Goal: Information Seeking & Learning: Compare options

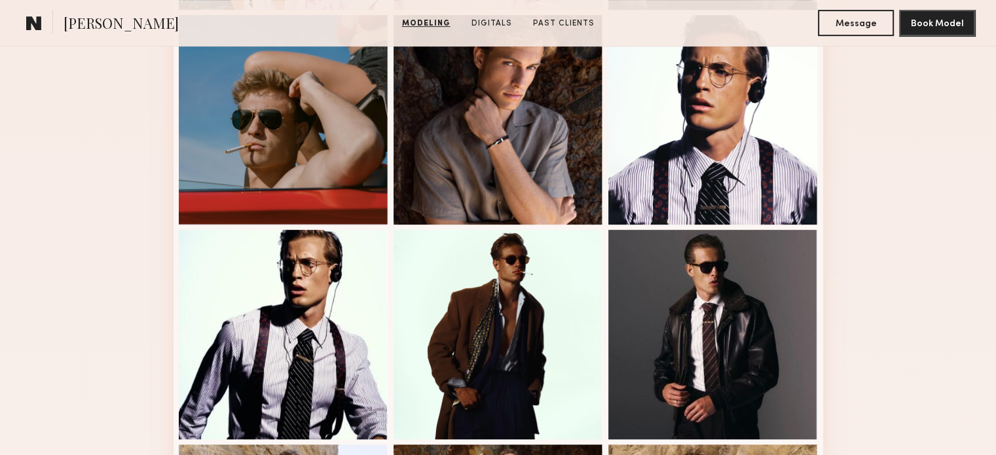
scroll to position [590, 0]
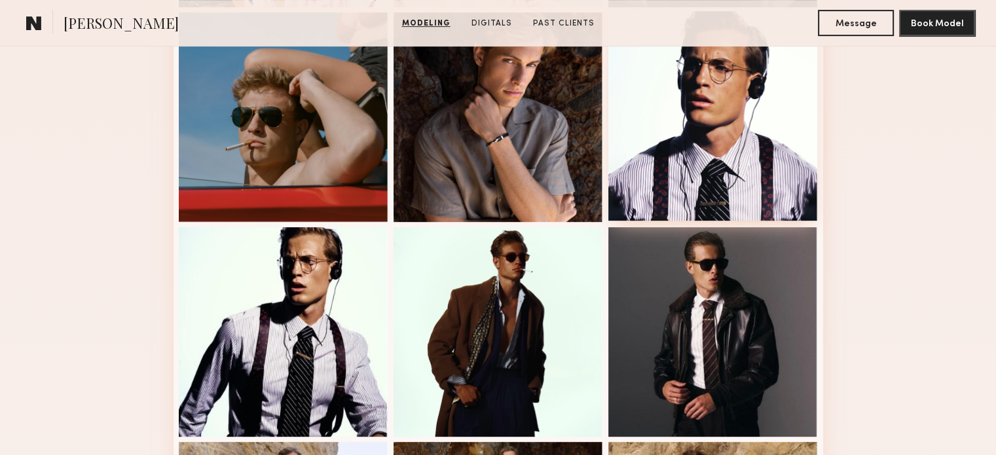
click at [749, 146] on div at bounding box center [714, 116] width 210 height 210
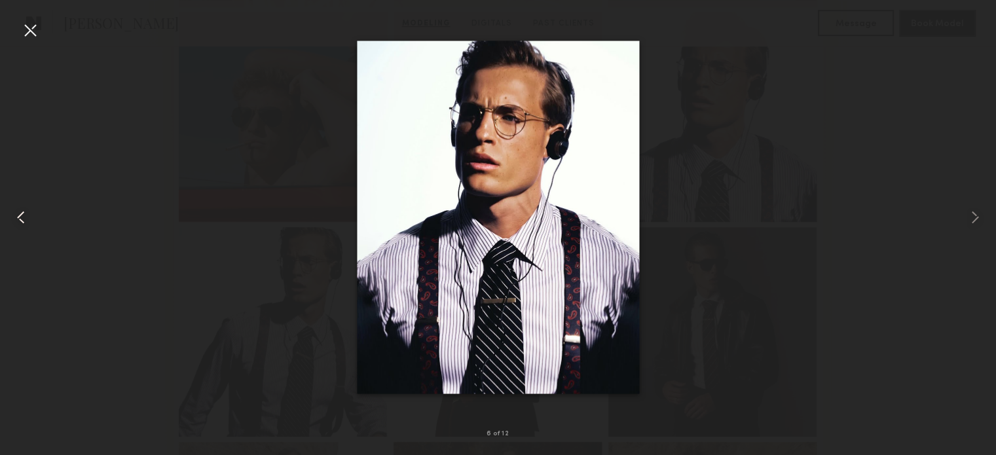
click at [32, 33] on div at bounding box center [30, 30] width 21 height 21
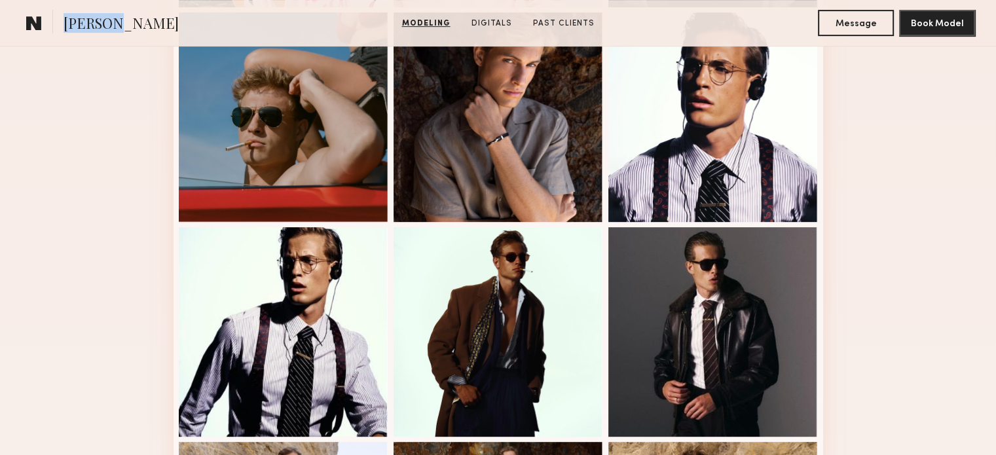
drag, startPoint x: 111, startPoint y: 24, endPoint x: 66, endPoint y: 23, distance: 45.2
click at [66, 23] on span "Ryan B." at bounding box center [121, 24] width 115 height 23
copy span "Ryan B."
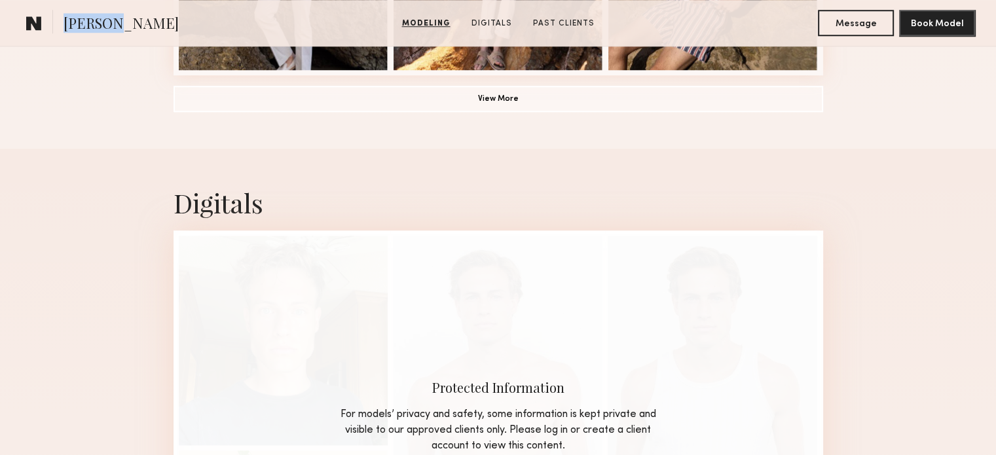
scroll to position [1179, 0]
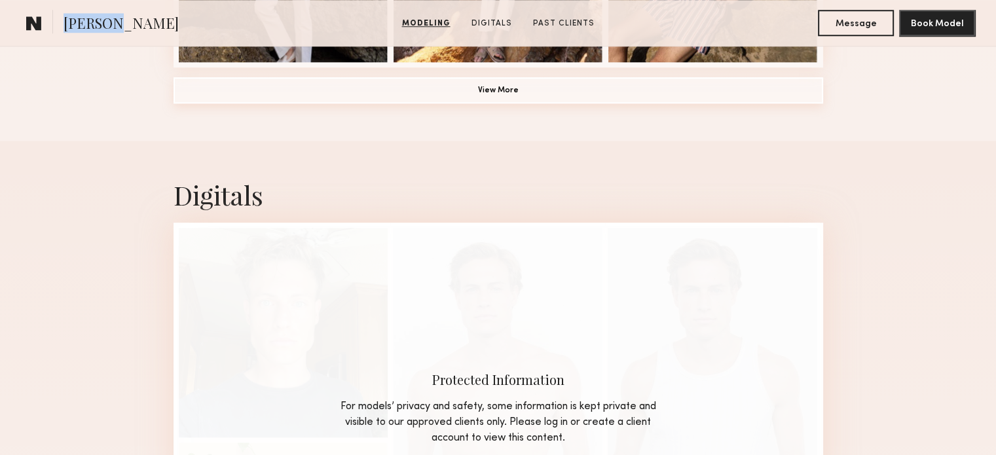
click at [497, 98] on button "View More" at bounding box center [499, 90] width 650 height 26
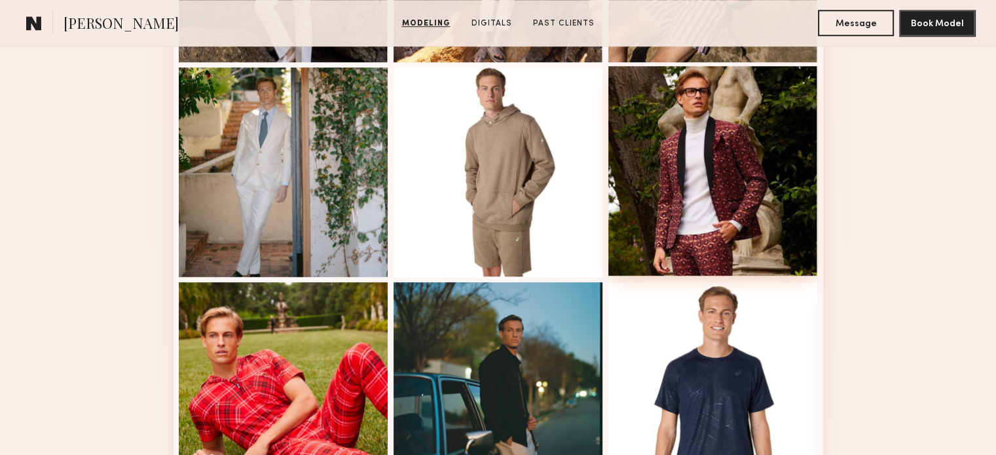
click at [721, 151] on div at bounding box center [714, 171] width 210 height 210
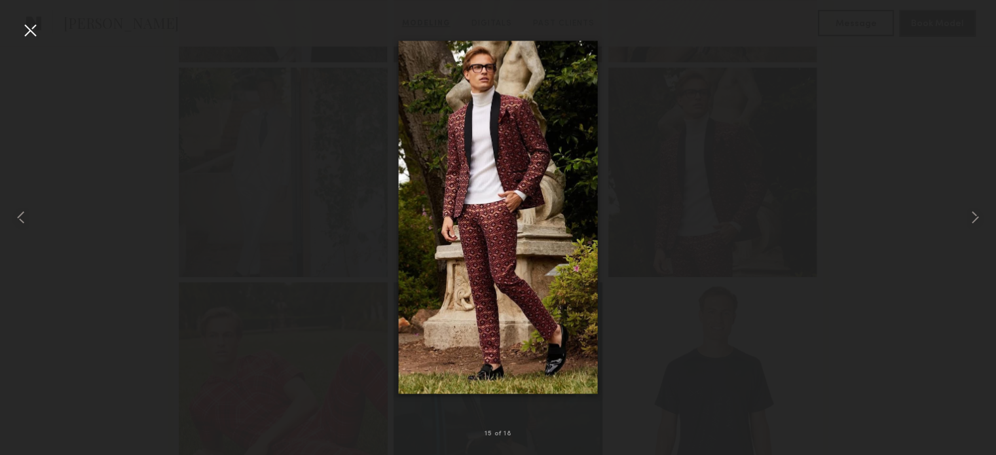
click at [756, 164] on div at bounding box center [498, 217] width 996 height 392
click at [898, 204] on div at bounding box center [498, 217] width 996 height 392
click at [890, 124] on div at bounding box center [498, 217] width 996 height 392
click at [26, 31] on div at bounding box center [30, 30] width 21 height 21
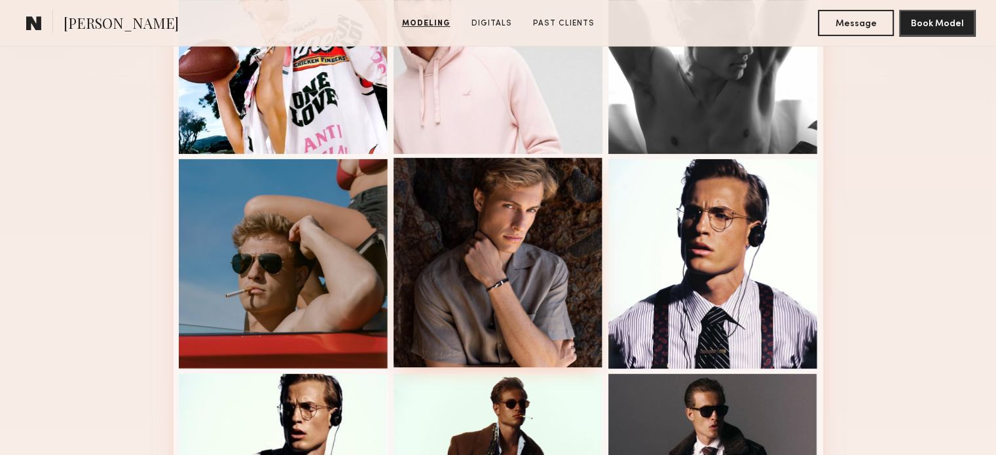
scroll to position [459, 0]
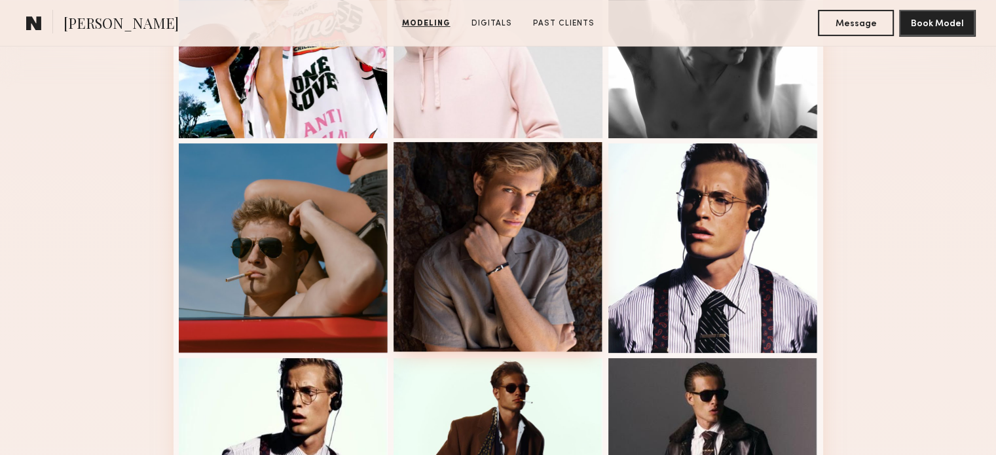
click at [536, 232] on div at bounding box center [499, 247] width 210 height 210
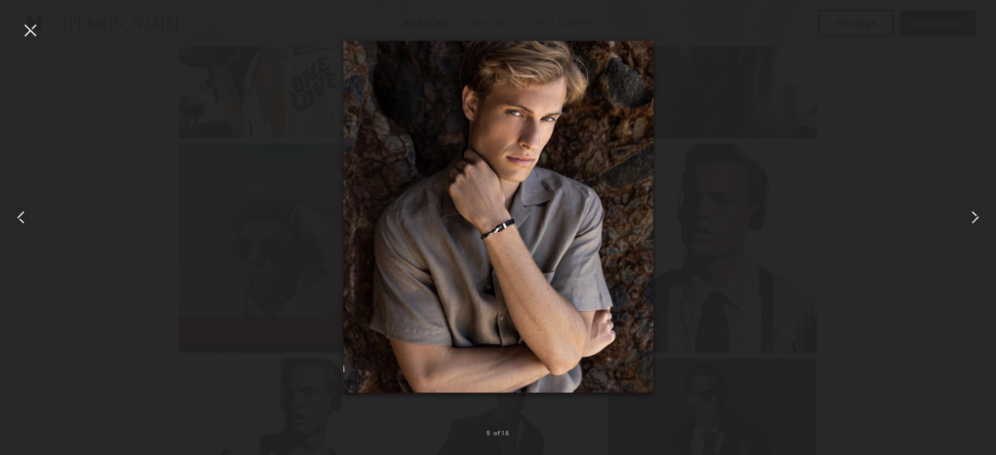
click at [32, 28] on div at bounding box center [30, 30] width 21 height 21
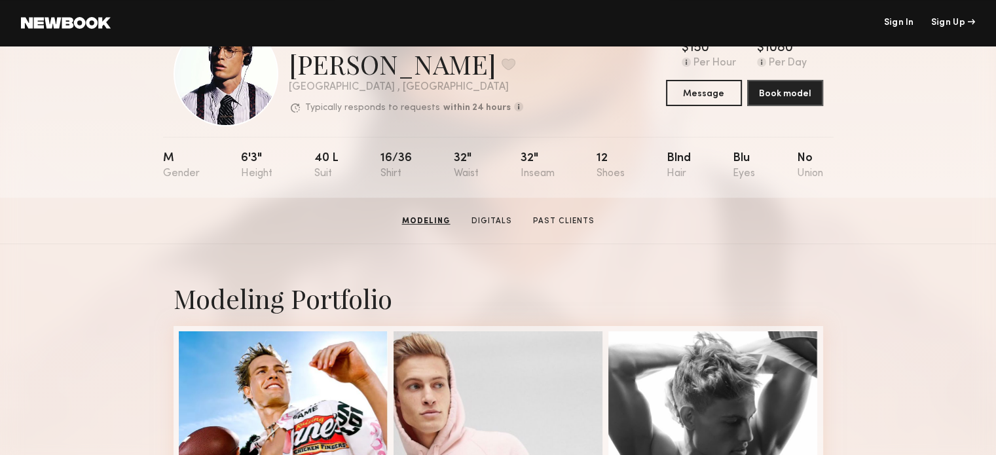
scroll to position [0, 0]
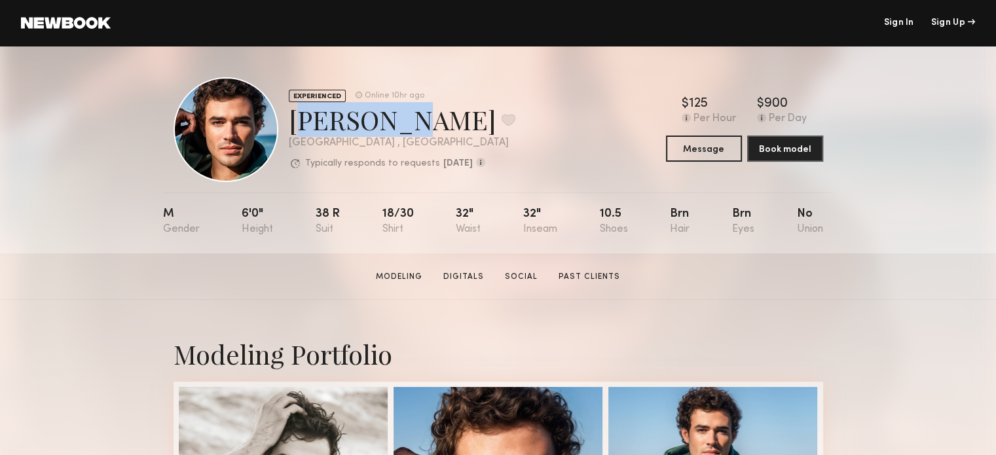
drag, startPoint x: 390, startPoint y: 123, endPoint x: 293, endPoint y: 118, distance: 97.1
click at [293, 118] on div "[PERSON_NAME] Favorite" at bounding box center [402, 119] width 227 height 35
copy div "[PERSON_NAME]"
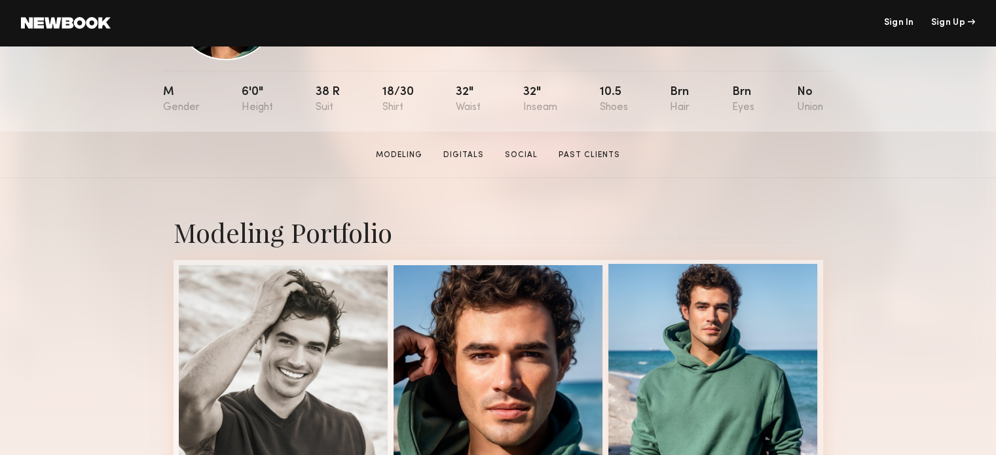
scroll to position [262, 0]
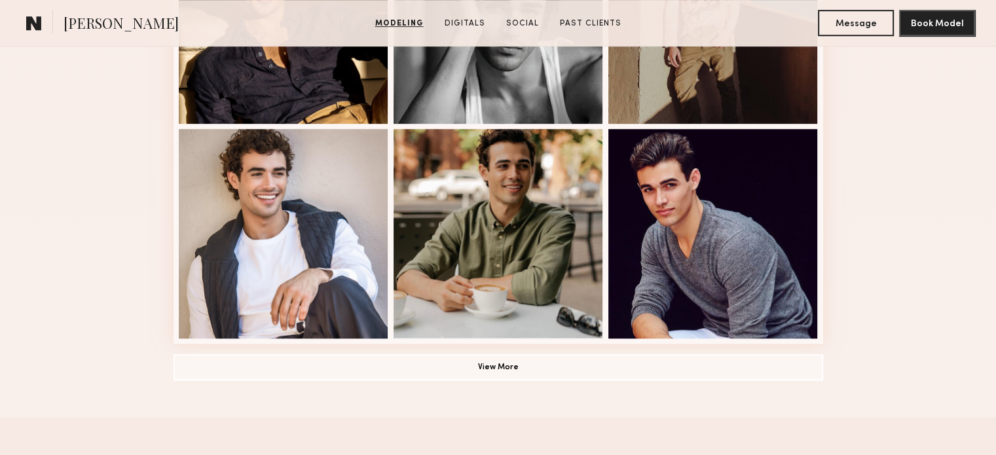
scroll to position [983, 0]
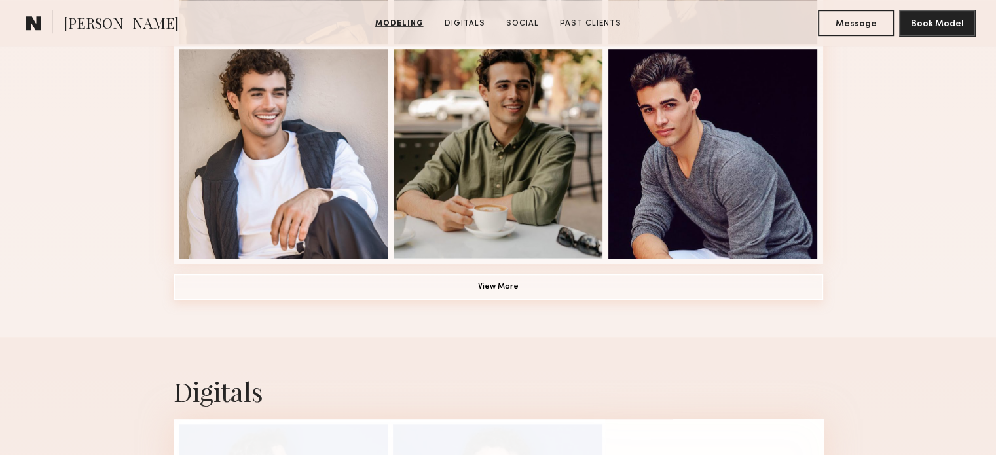
click at [516, 293] on button "View More" at bounding box center [499, 287] width 650 height 26
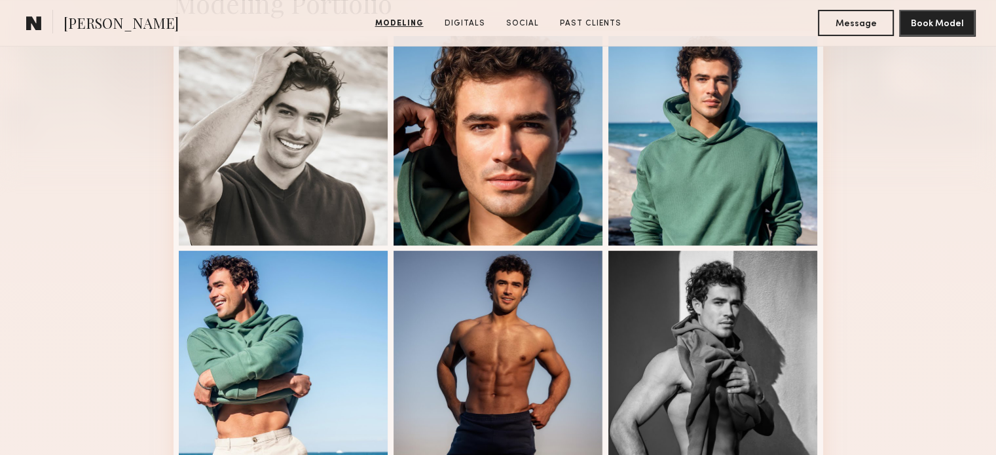
scroll to position [197, 0]
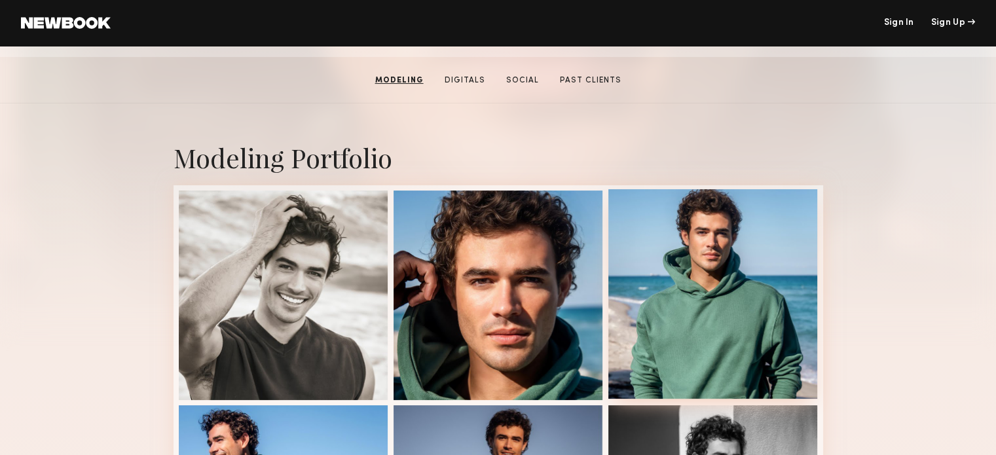
drag, startPoint x: 546, startPoint y: 250, endPoint x: 804, endPoint y: 224, distance: 260.0
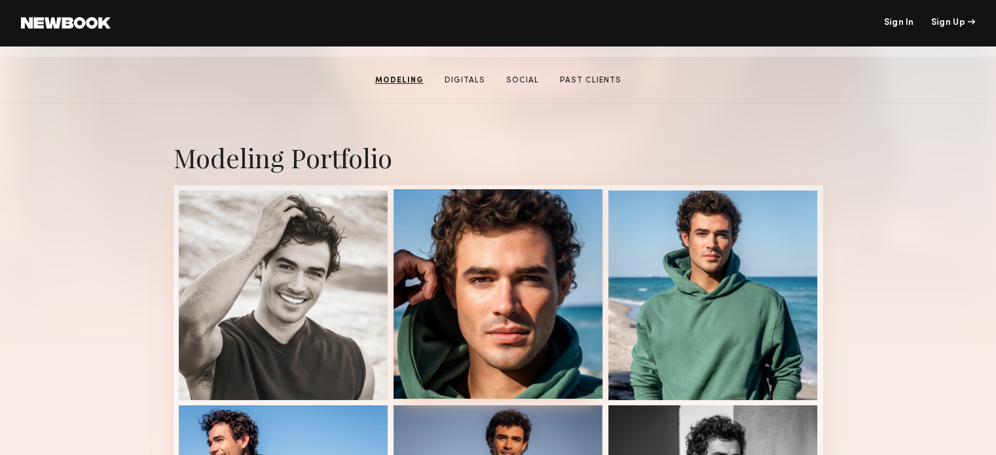
click at [514, 267] on div at bounding box center [499, 294] width 210 height 210
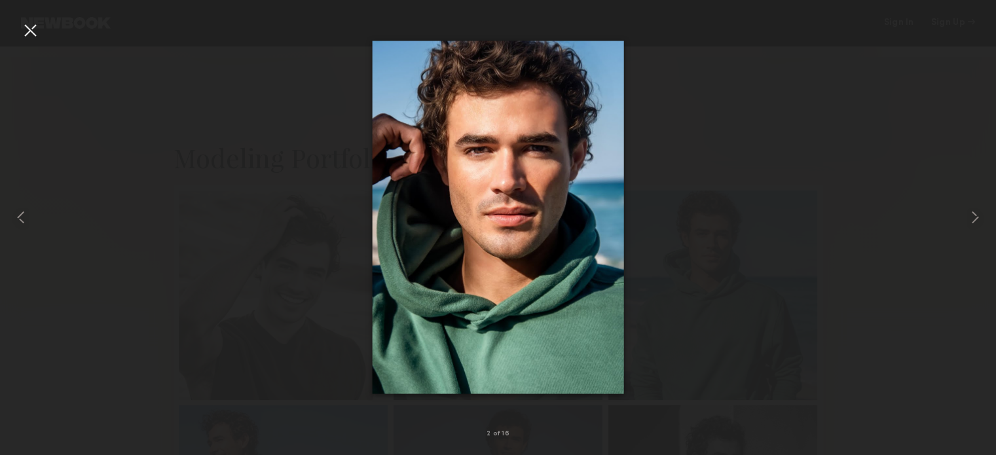
click at [728, 191] on div at bounding box center [498, 217] width 996 height 392
click at [824, 200] on div at bounding box center [498, 217] width 996 height 392
click at [27, 34] on div at bounding box center [30, 30] width 21 height 21
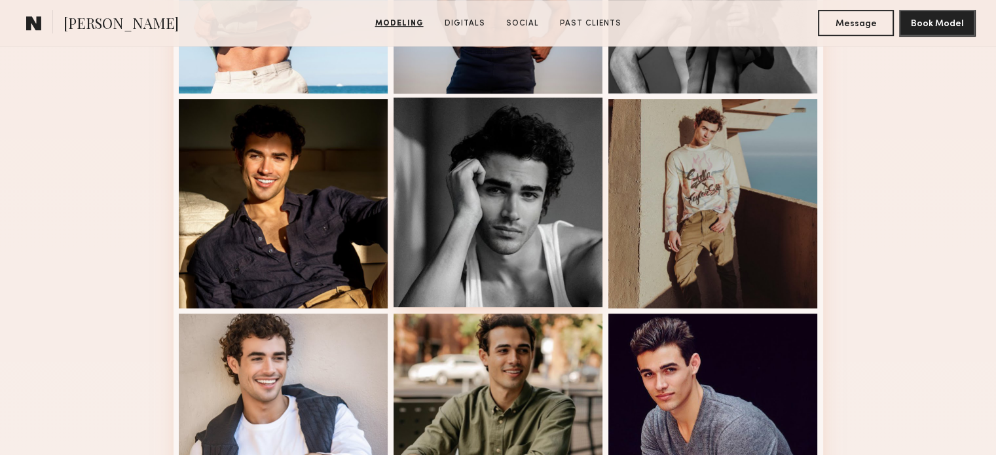
scroll to position [721, 0]
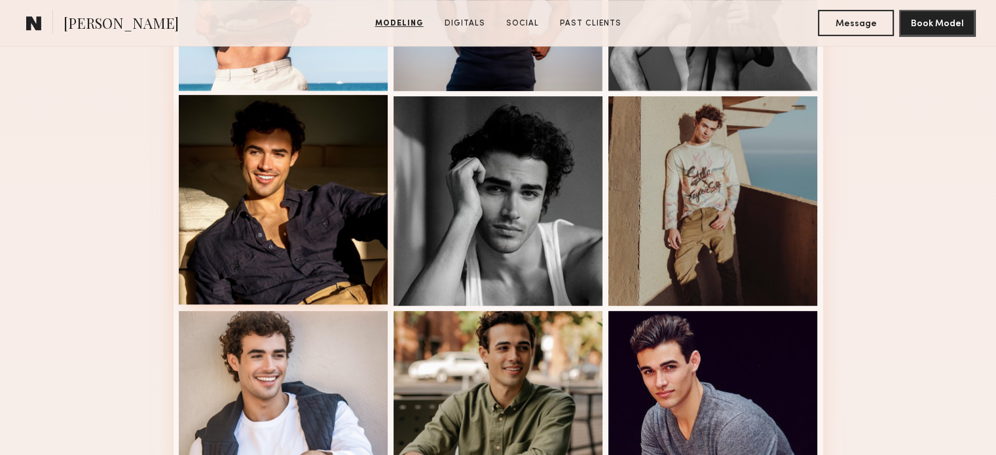
click at [259, 168] on div at bounding box center [284, 200] width 210 height 210
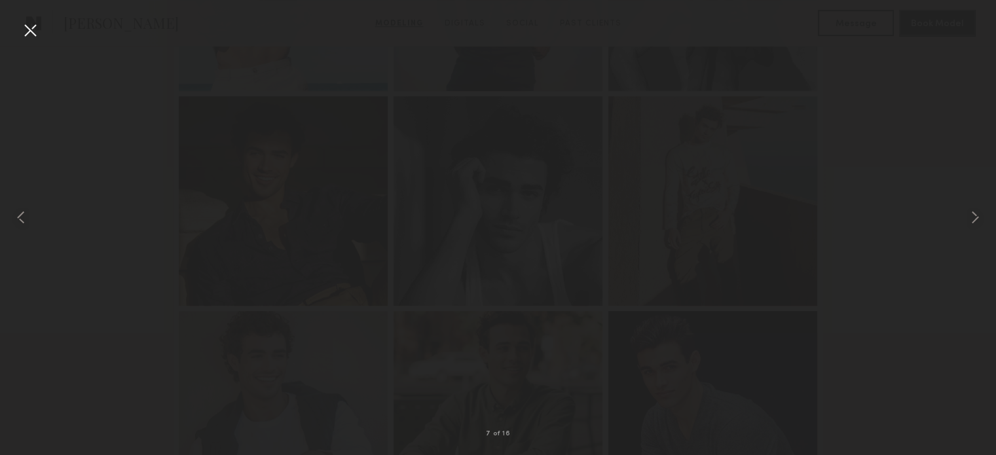
click at [31, 30] on div at bounding box center [30, 30] width 21 height 21
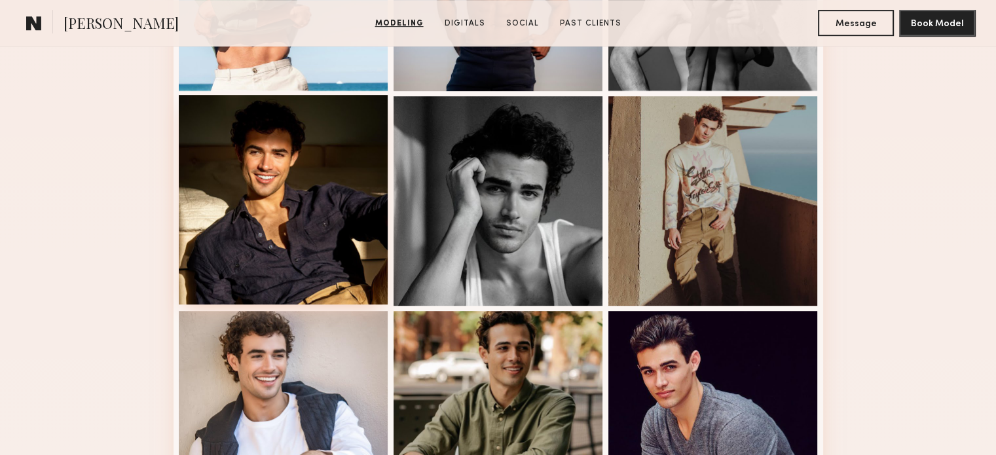
click at [315, 206] on div at bounding box center [284, 200] width 210 height 210
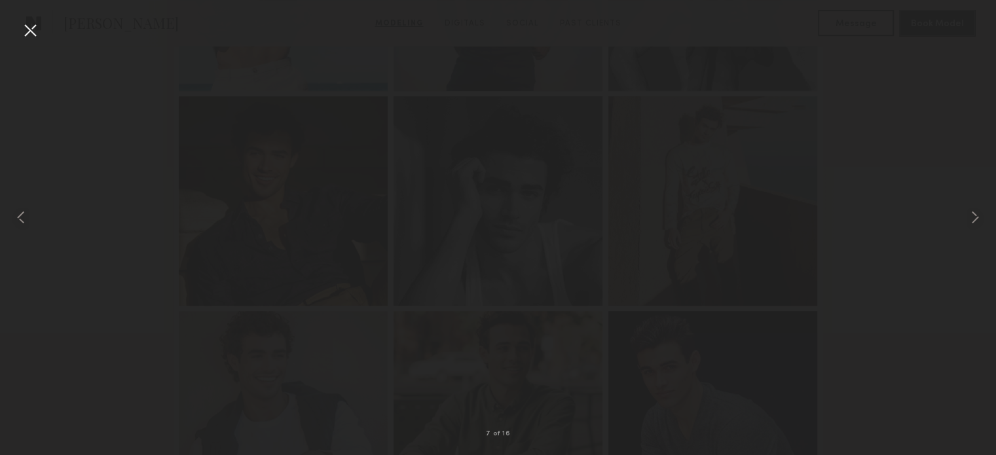
click at [39, 33] on div at bounding box center [30, 30] width 21 height 21
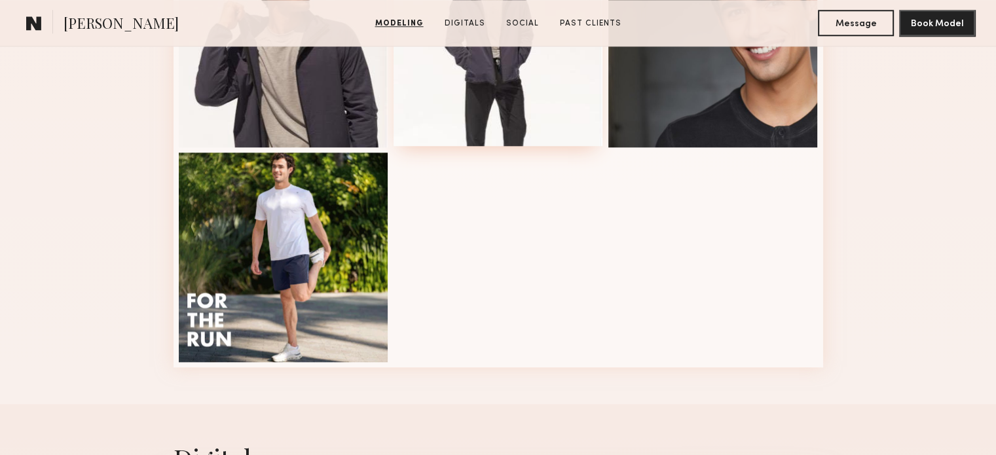
scroll to position [1310, 0]
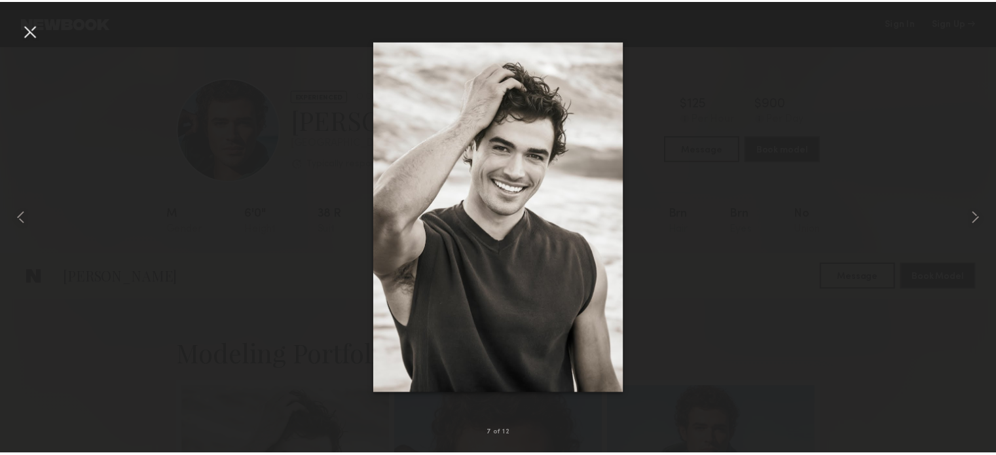
scroll to position [590, 0]
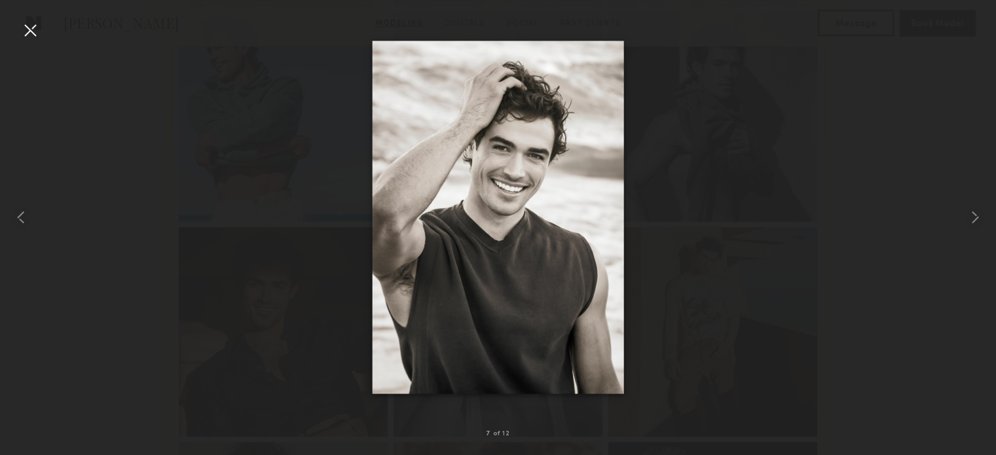
click at [837, 269] on div at bounding box center [498, 217] width 996 height 392
click at [31, 31] on div at bounding box center [30, 30] width 21 height 21
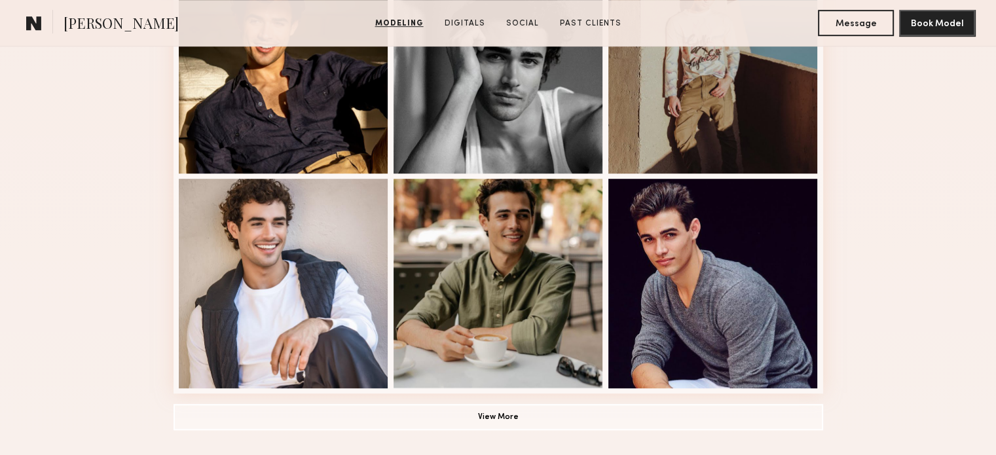
scroll to position [983, 0]
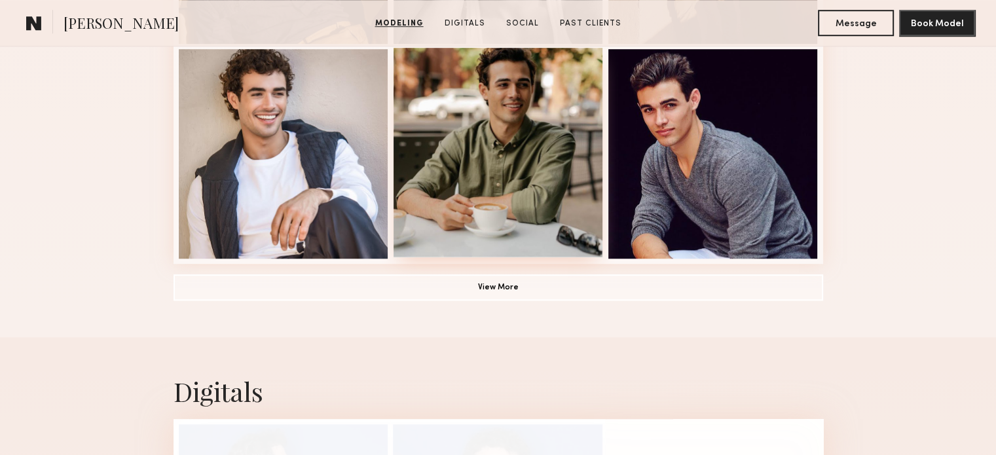
click at [531, 159] on div at bounding box center [499, 153] width 210 height 210
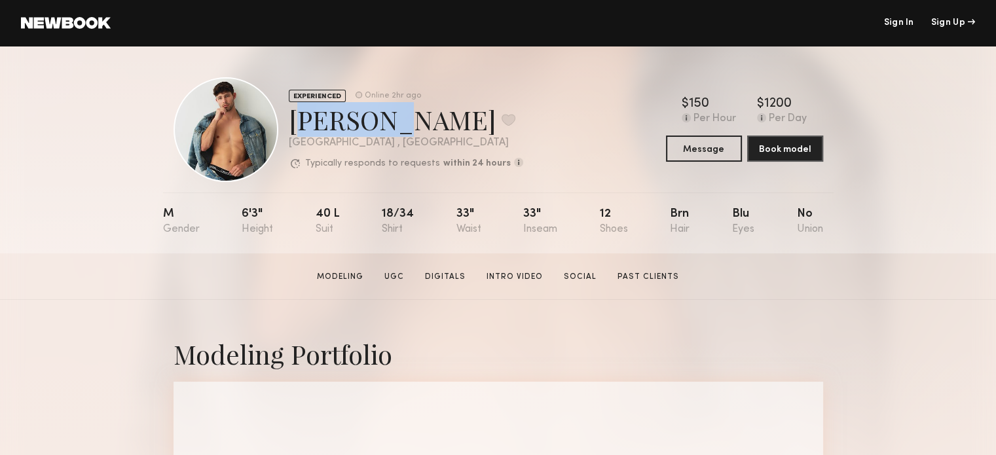
drag, startPoint x: 291, startPoint y: 121, endPoint x: 379, endPoint y: 124, distance: 88.5
click at [379, 124] on div "Dylan W. Favorite" at bounding box center [406, 119] width 235 height 35
copy div "Dylan W"
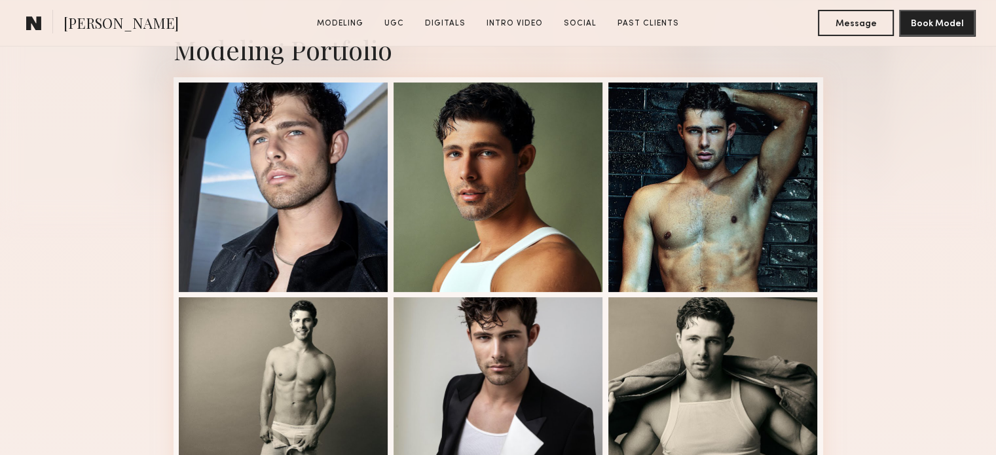
scroll to position [328, 0]
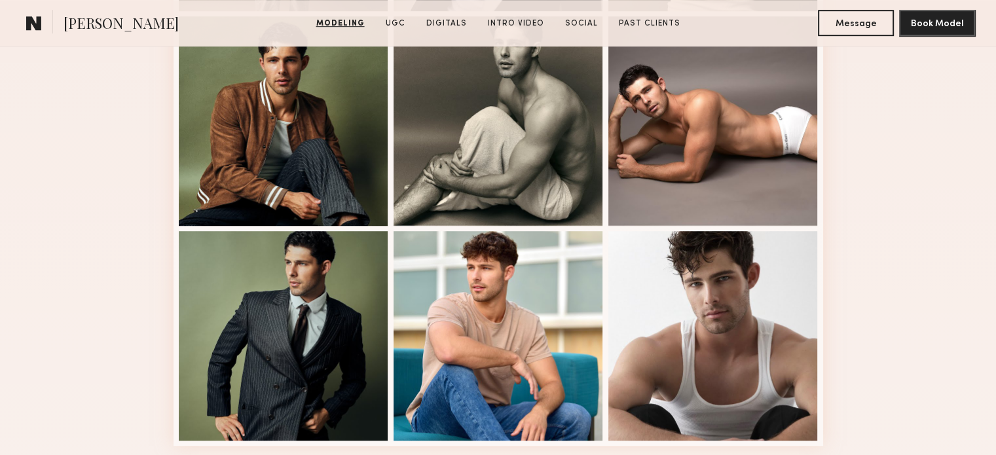
scroll to position [590, 0]
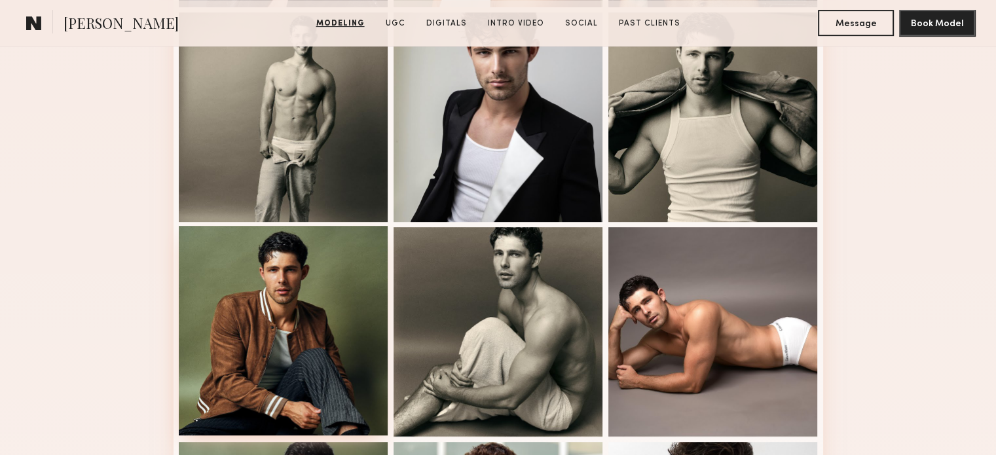
click at [356, 293] on div at bounding box center [284, 331] width 210 height 210
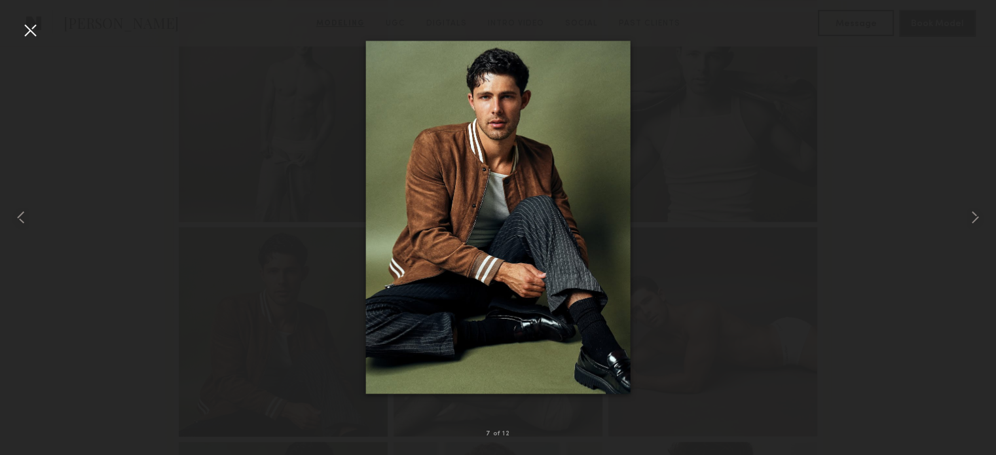
click at [726, 216] on div at bounding box center [498, 217] width 996 height 392
click at [893, 126] on div at bounding box center [498, 217] width 996 height 392
click at [33, 29] on div at bounding box center [30, 30] width 21 height 21
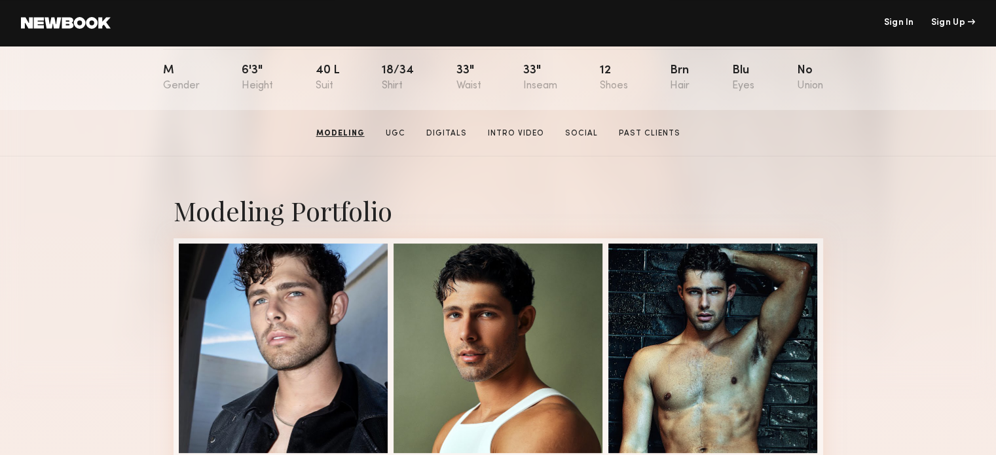
scroll to position [131, 0]
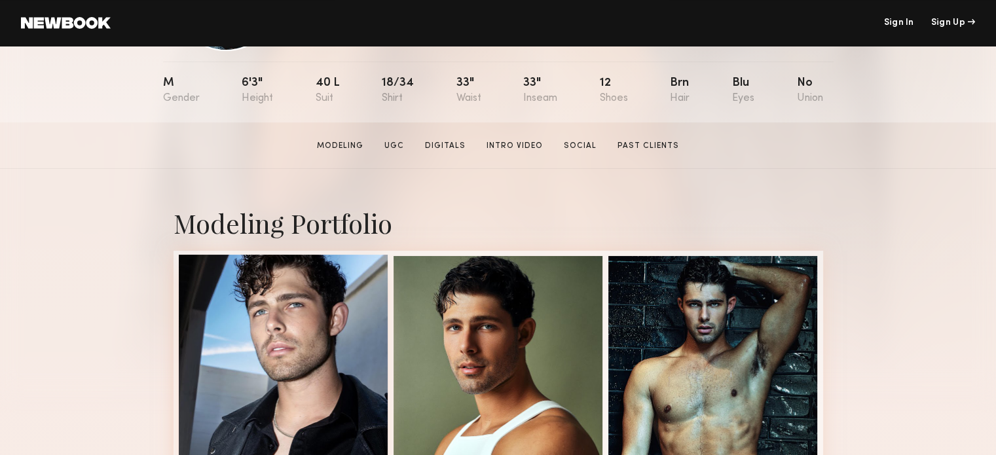
click at [301, 298] on div at bounding box center [284, 360] width 210 height 210
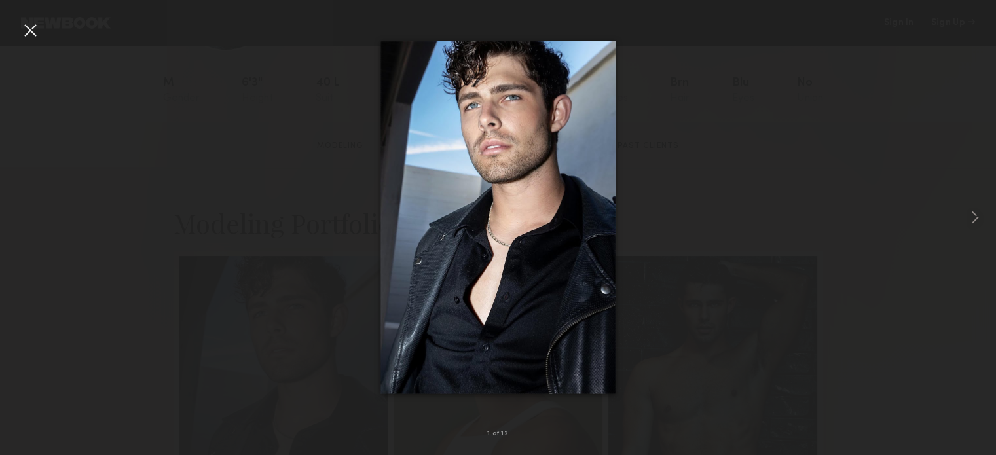
click at [825, 250] on div at bounding box center [498, 217] width 996 height 392
click at [32, 33] on div at bounding box center [30, 30] width 21 height 21
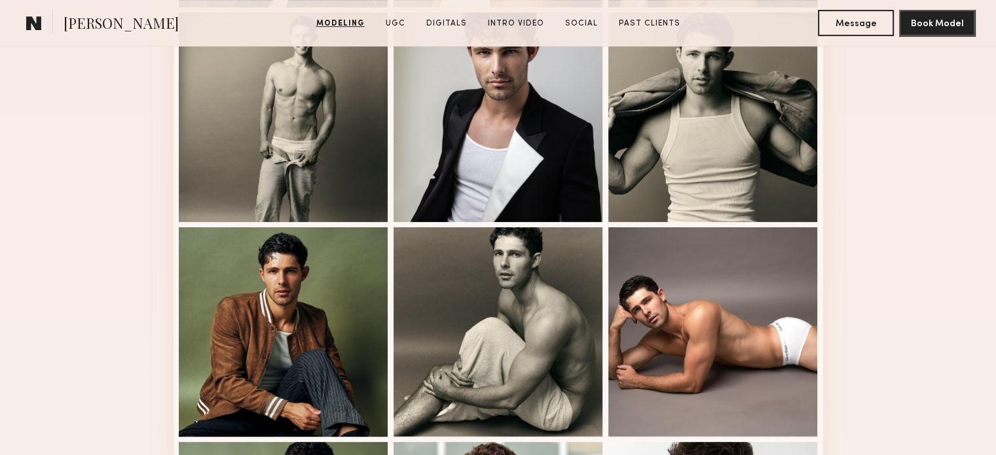
scroll to position [852, 0]
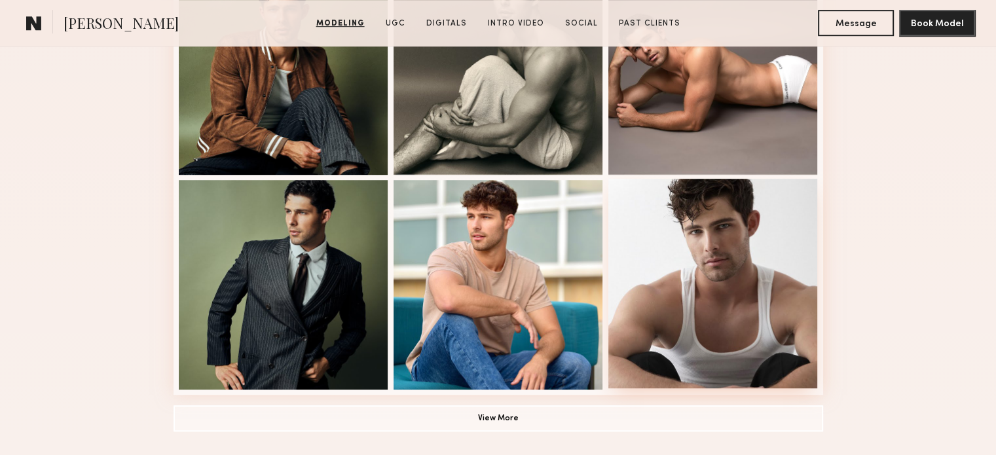
click at [686, 253] on div at bounding box center [714, 284] width 210 height 210
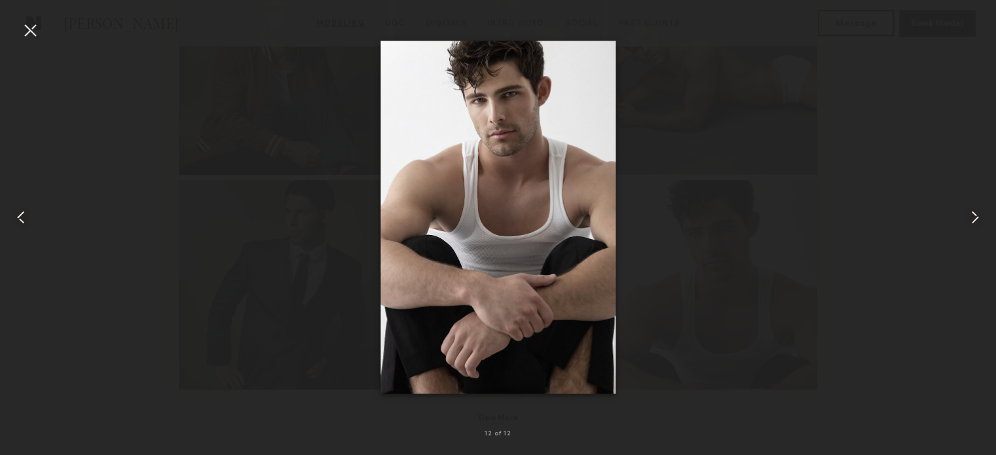
click at [32, 31] on div at bounding box center [30, 30] width 21 height 21
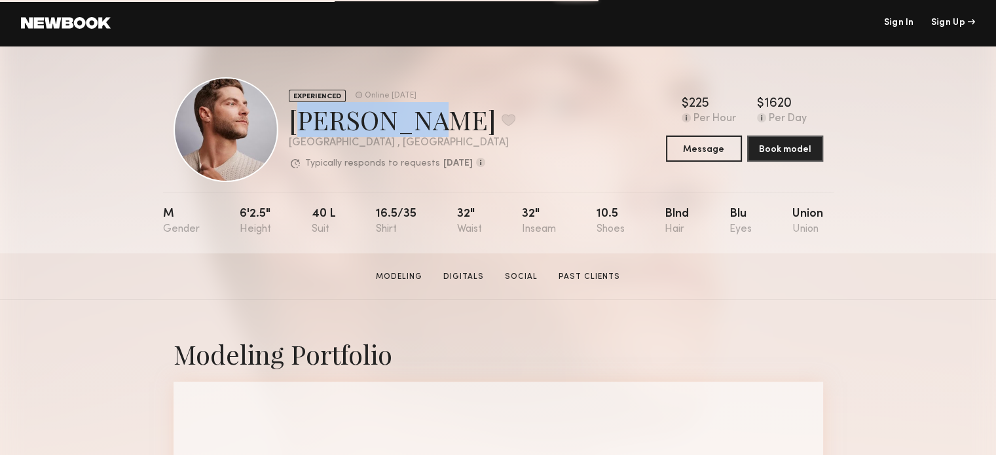
drag, startPoint x: 384, startPoint y: 126, endPoint x: 288, endPoint y: 125, distance: 95.6
click at [289, 125] on div "Joseph S. Favorite" at bounding box center [402, 119] width 227 height 35
copy div "Joseph S."
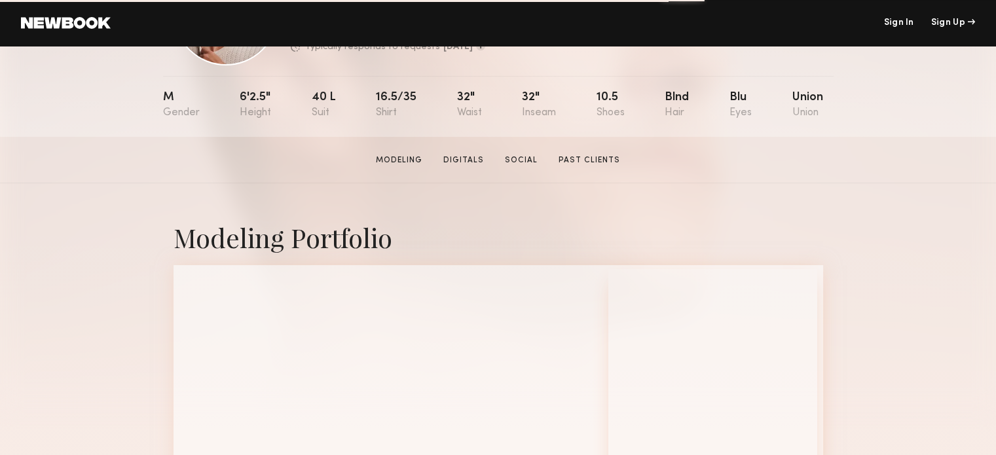
scroll to position [262, 0]
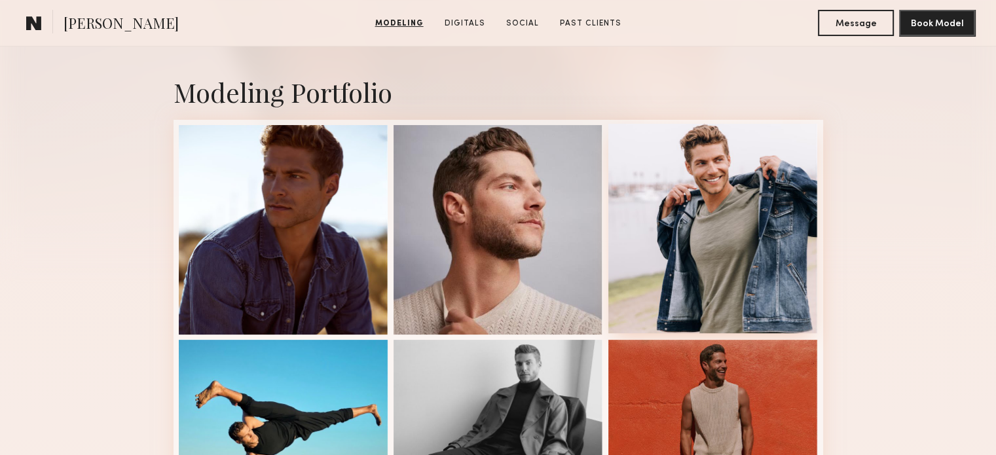
click at [753, 198] on div at bounding box center [714, 229] width 210 height 210
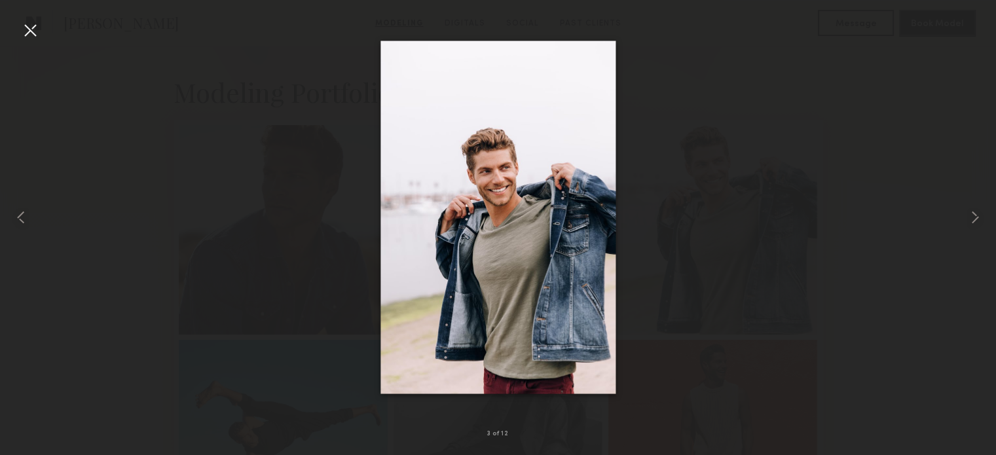
click at [813, 216] on div at bounding box center [498, 217] width 996 height 392
click at [32, 34] on div at bounding box center [30, 30] width 21 height 21
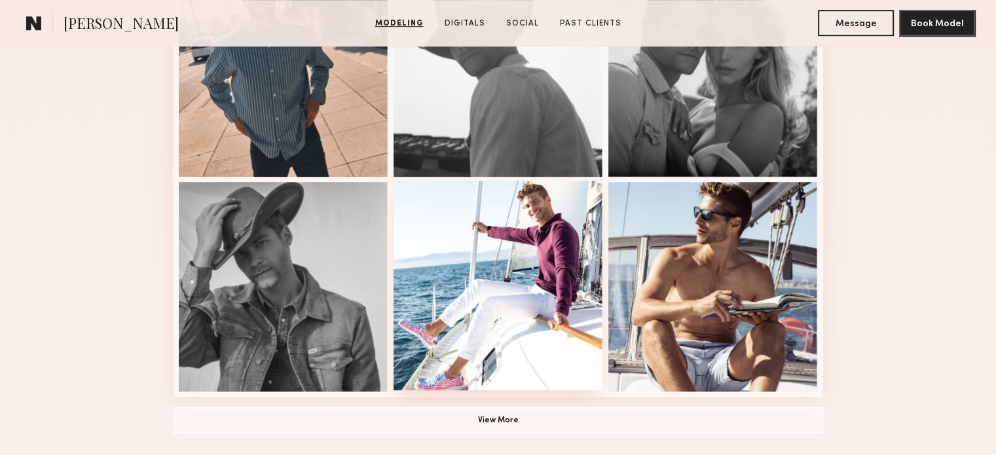
scroll to position [852, 0]
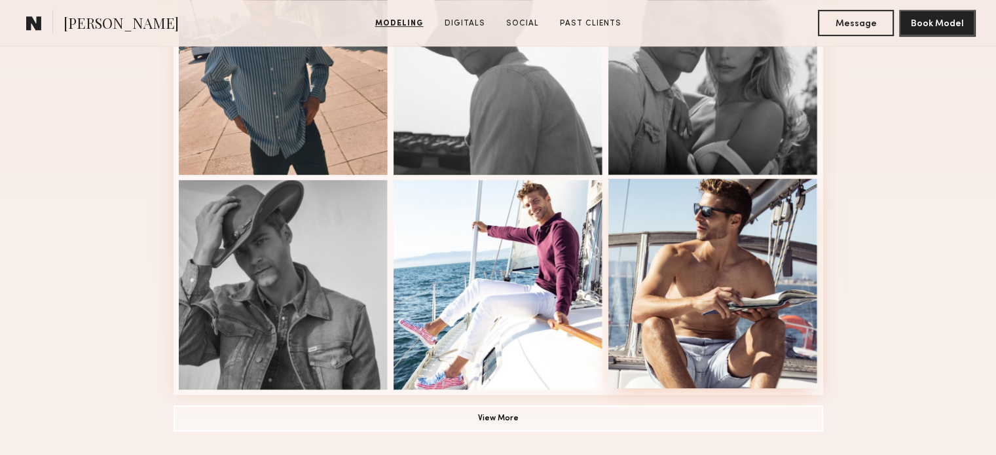
click at [761, 267] on div at bounding box center [714, 284] width 210 height 210
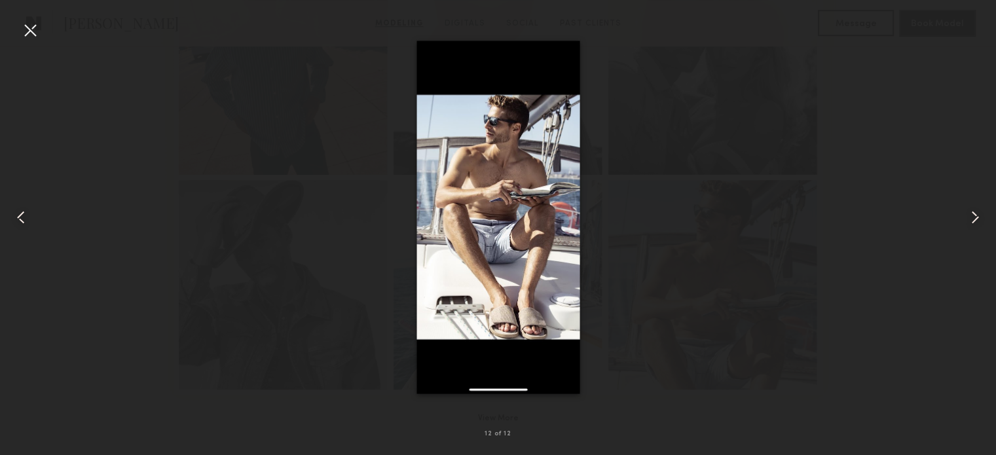
drag, startPoint x: 829, startPoint y: 212, endPoint x: 727, endPoint y: 191, distance: 103.7
click at [829, 212] on div at bounding box center [498, 217] width 996 height 392
click at [30, 30] on div at bounding box center [30, 30] width 21 height 21
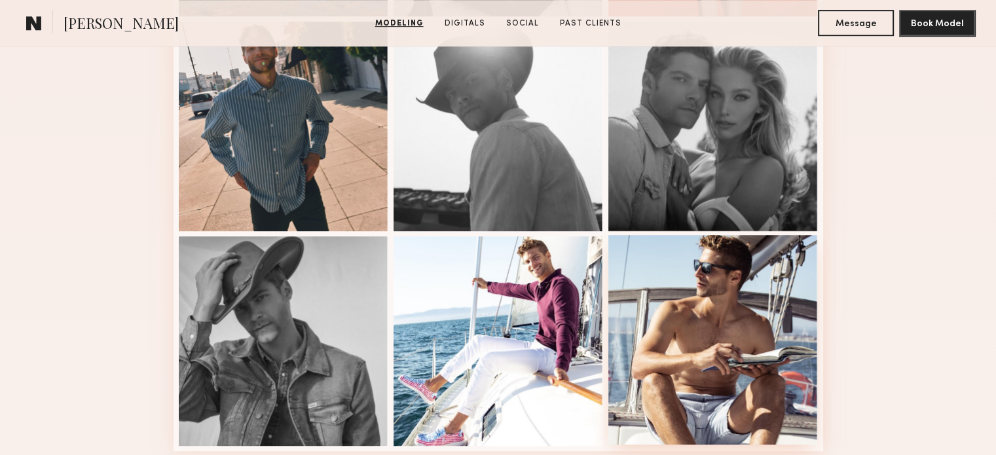
scroll to position [590, 0]
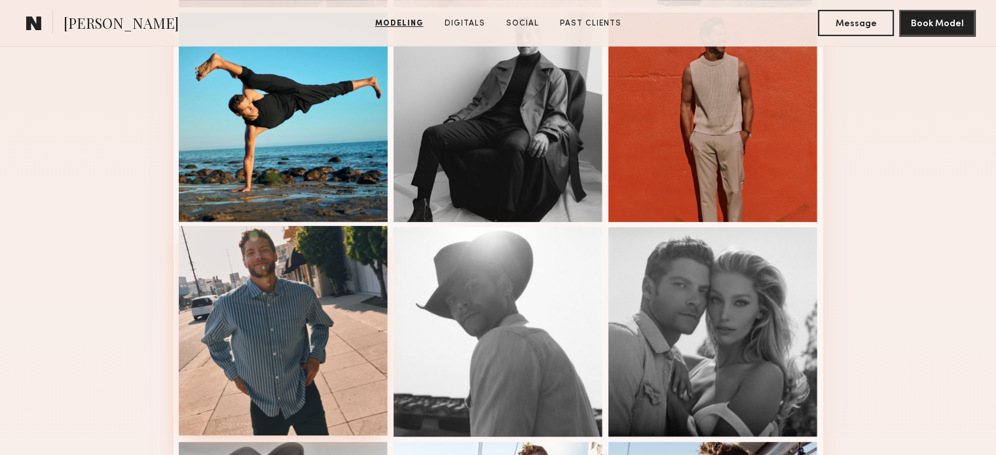
click at [329, 284] on div at bounding box center [284, 331] width 210 height 210
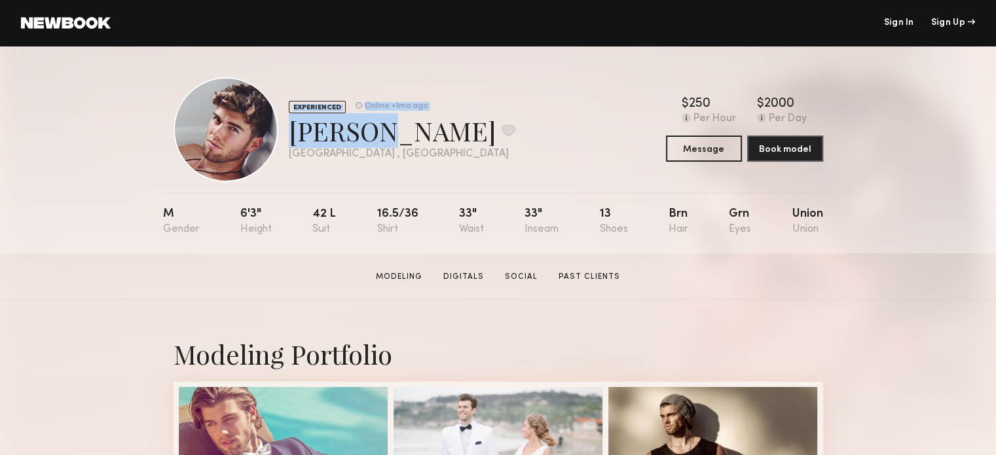
drag, startPoint x: 358, startPoint y: 132, endPoint x: 280, endPoint y: 132, distance: 78.0
click at [280, 132] on div "EXPERIENCED Online +1mo ago [PERSON_NAME] Favorite [GEOGRAPHIC_DATA] , [GEOGRAP…" at bounding box center [345, 129] width 342 height 105
click at [407, 138] on div "Ben S. Favorite" at bounding box center [402, 130] width 227 height 35
drag, startPoint x: 359, startPoint y: 133, endPoint x: 291, endPoint y: 133, distance: 68.1
click at [291, 133] on div "Ben S. Favorite" at bounding box center [402, 130] width 227 height 35
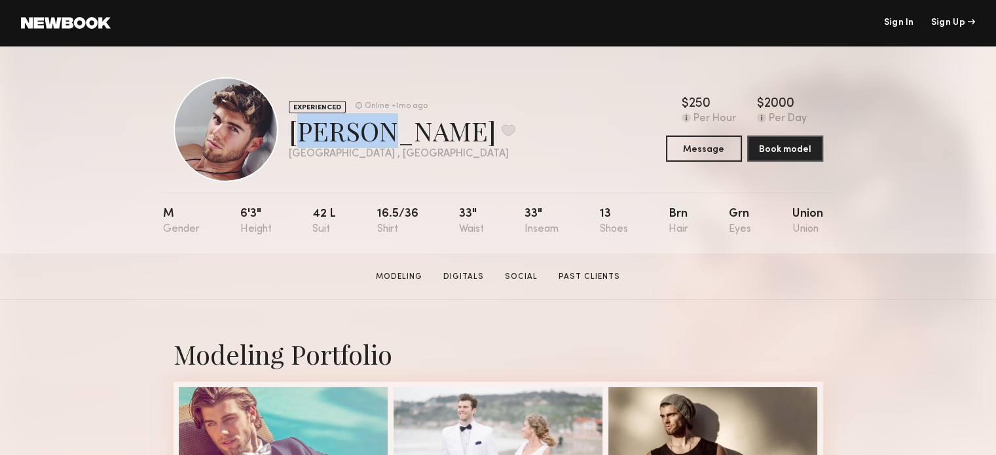
copy div "Ben S."
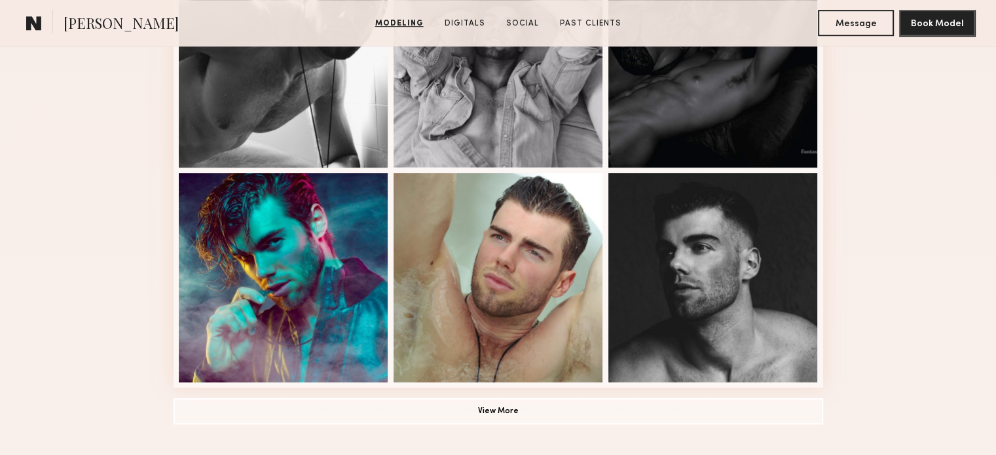
scroll to position [917, 0]
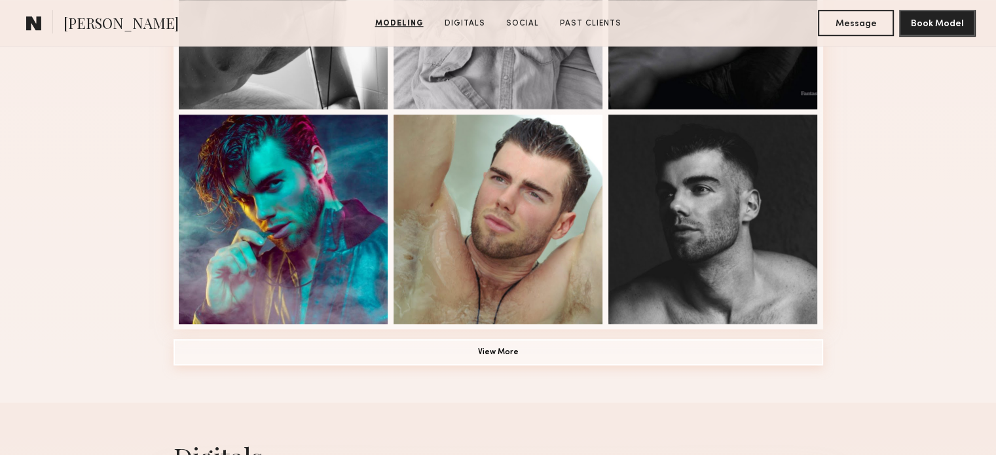
click at [536, 358] on button "View More" at bounding box center [499, 352] width 650 height 26
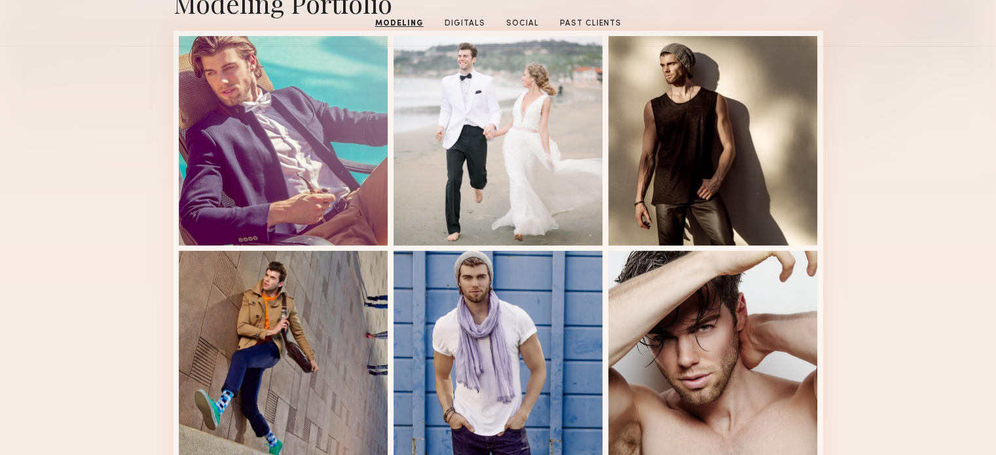
scroll to position [197, 0]
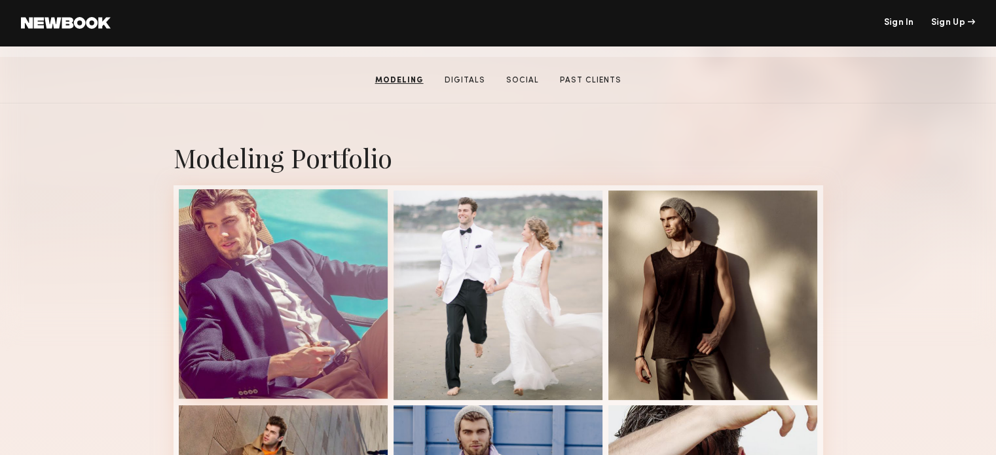
click at [312, 238] on div at bounding box center [284, 294] width 210 height 210
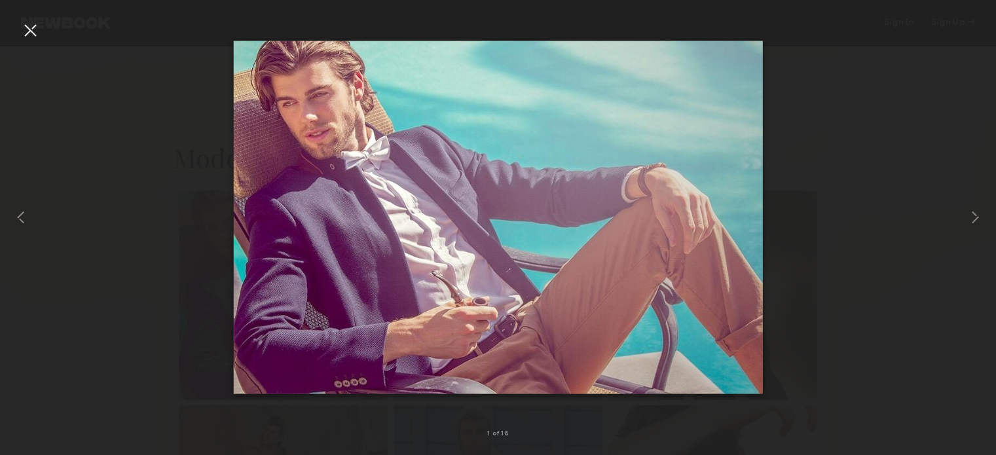
click at [852, 235] on div at bounding box center [498, 217] width 996 height 392
click at [33, 33] on div at bounding box center [30, 30] width 21 height 21
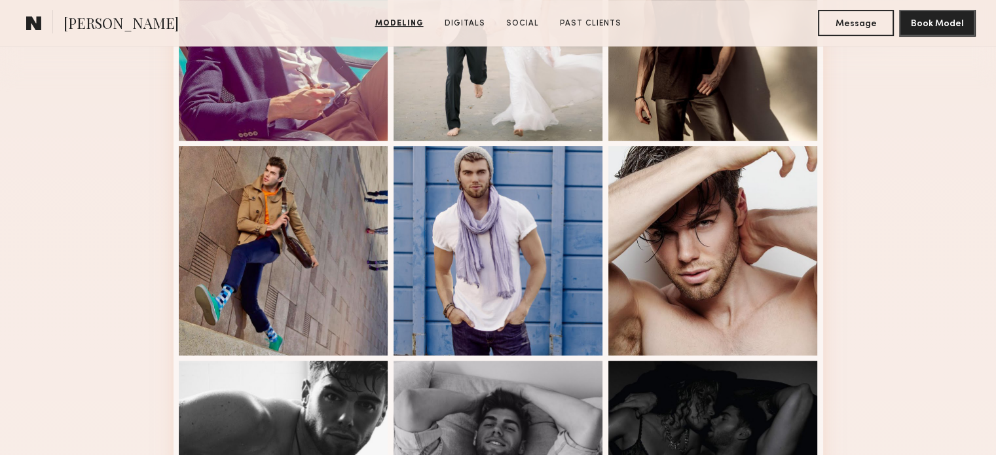
scroll to position [459, 0]
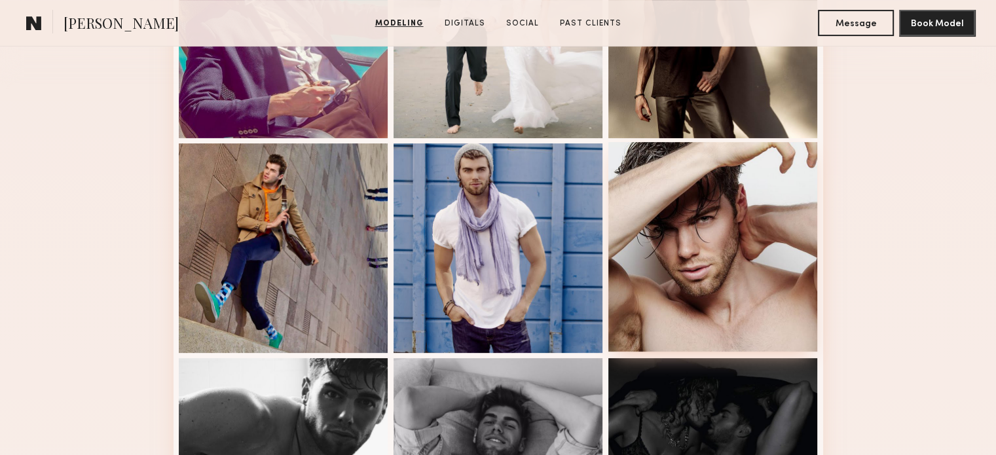
click at [727, 227] on div at bounding box center [714, 247] width 210 height 210
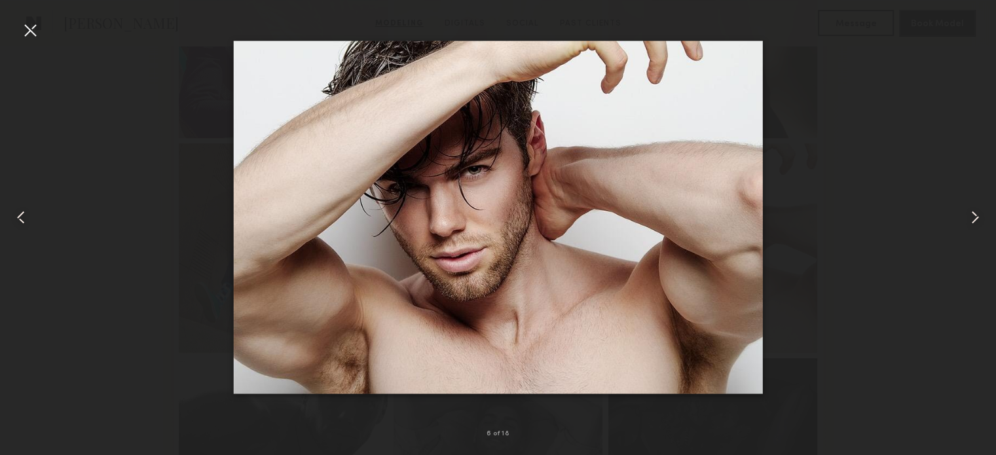
click at [950, 190] on div at bounding box center [498, 217] width 996 height 392
click at [34, 28] on div at bounding box center [30, 30] width 21 height 21
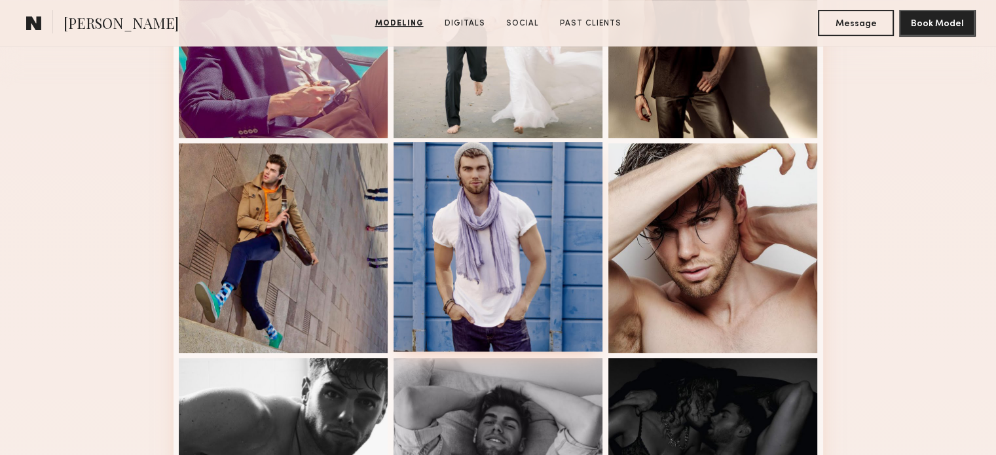
click at [519, 223] on div at bounding box center [499, 247] width 210 height 210
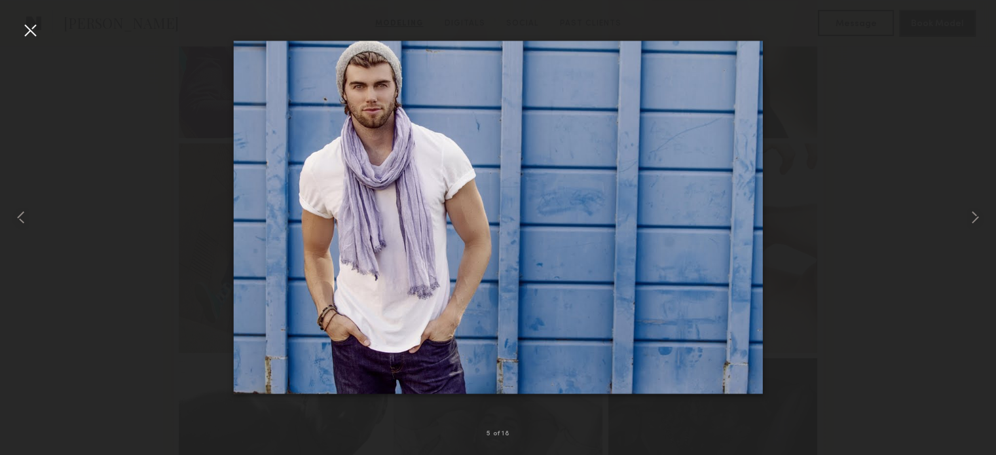
click at [827, 129] on div at bounding box center [498, 217] width 996 height 392
click at [34, 31] on div at bounding box center [30, 30] width 21 height 21
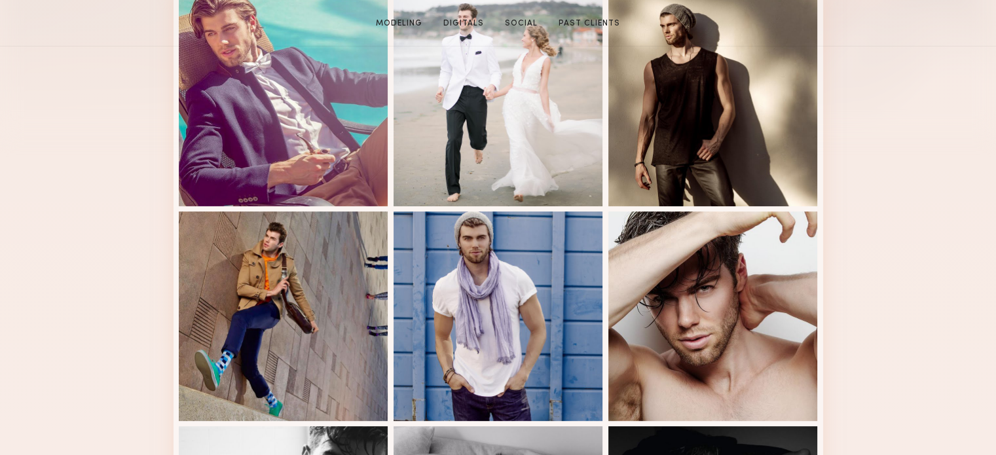
scroll to position [393, 0]
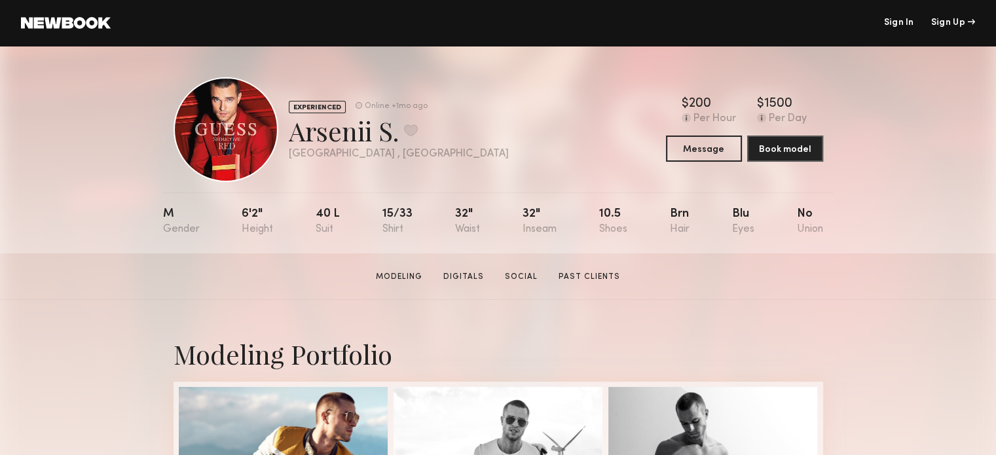
drag, startPoint x: 399, startPoint y: 141, endPoint x: 293, endPoint y: 130, distance: 106.6
click at [293, 130] on div "Arsenii S. Favorite" at bounding box center [399, 130] width 220 height 35
copy div "Arsenii S."
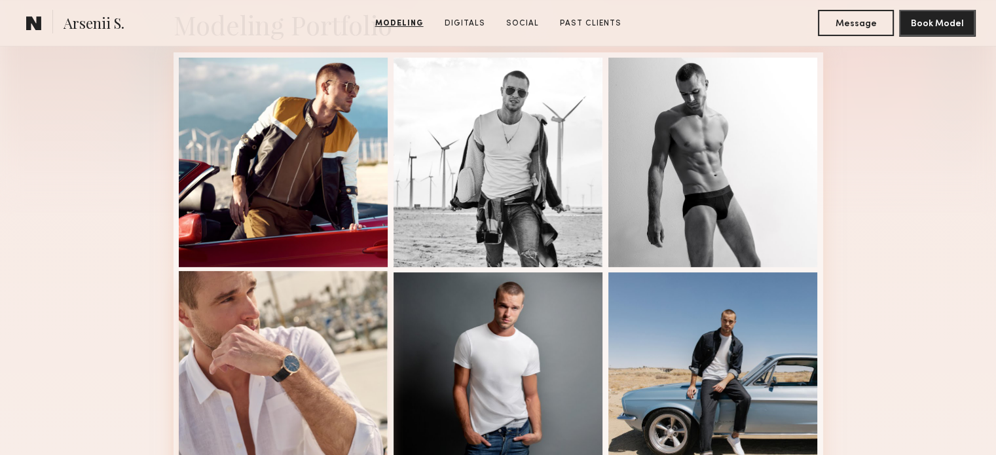
scroll to position [328, 0]
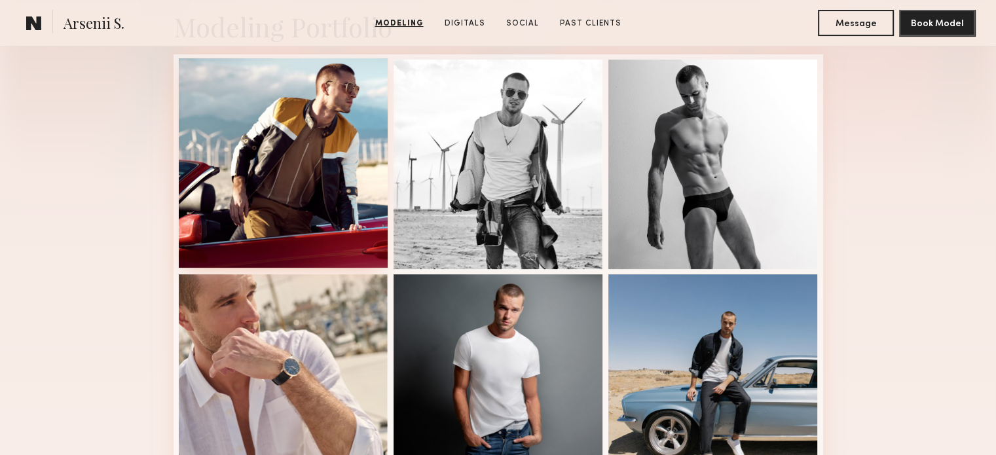
click at [320, 254] on div at bounding box center [284, 163] width 210 height 210
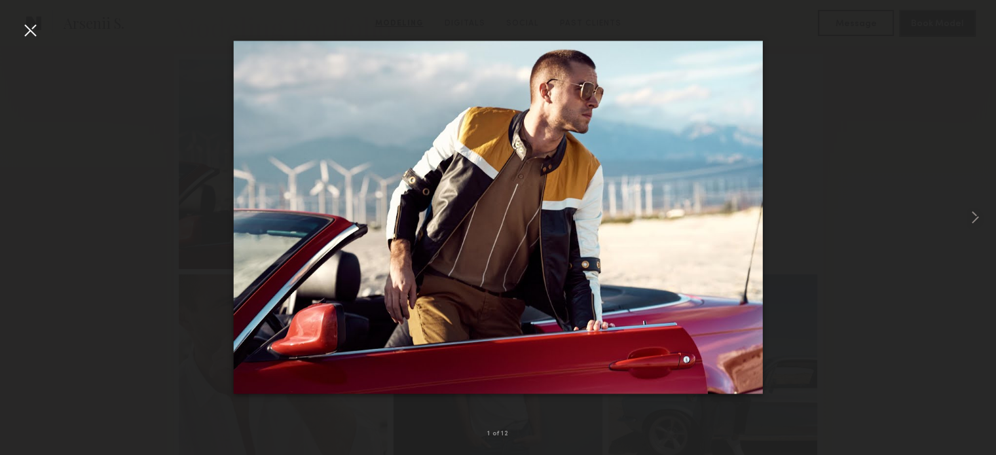
click at [882, 214] on div at bounding box center [498, 217] width 996 height 392
click at [34, 27] on div at bounding box center [30, 30] width 21 height 21
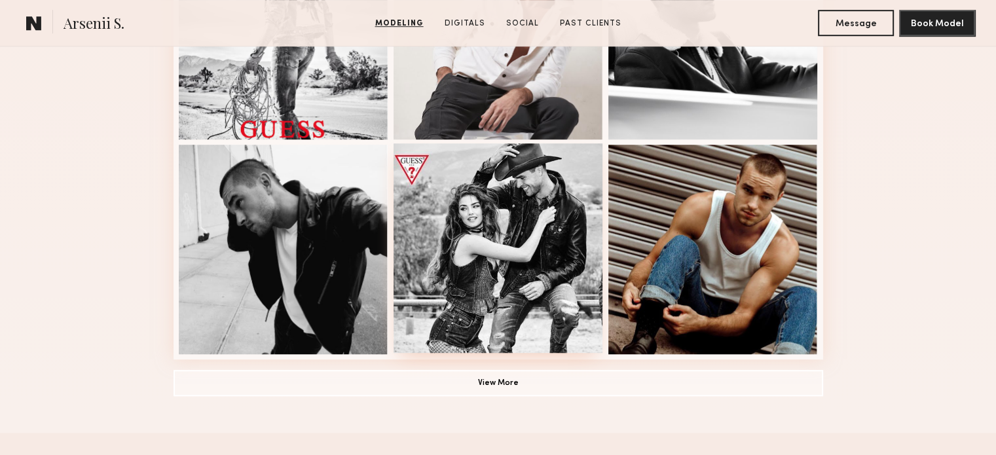
scroll to position [917, 0]
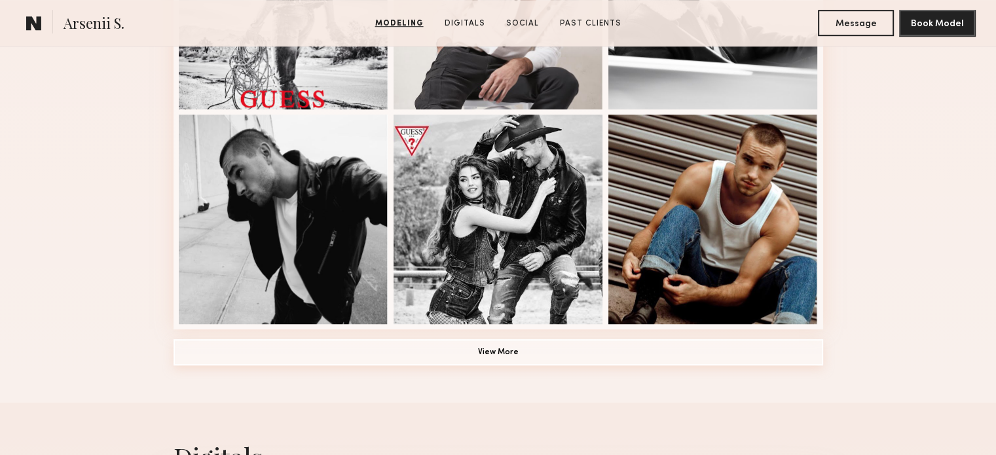
click at [525, 352] on button "View More" at bounding box center [499, 352] width 650 height 26
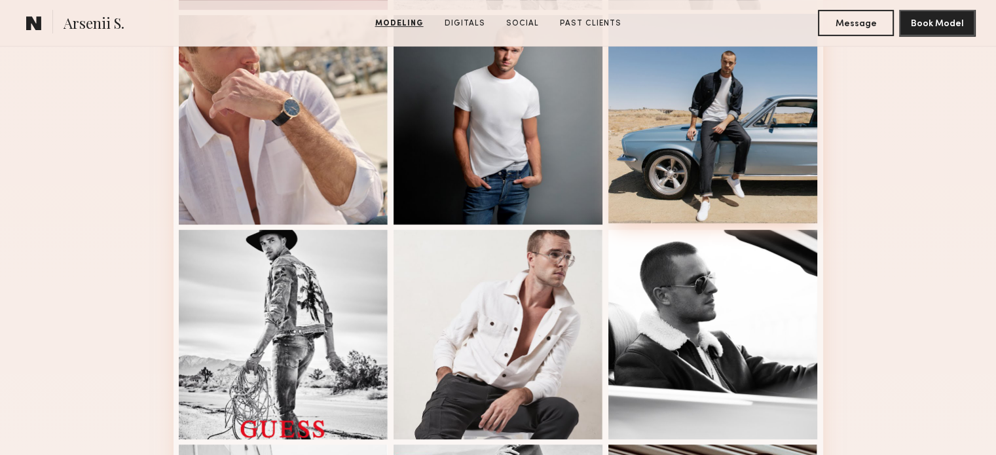
scroll to position [459, 0]
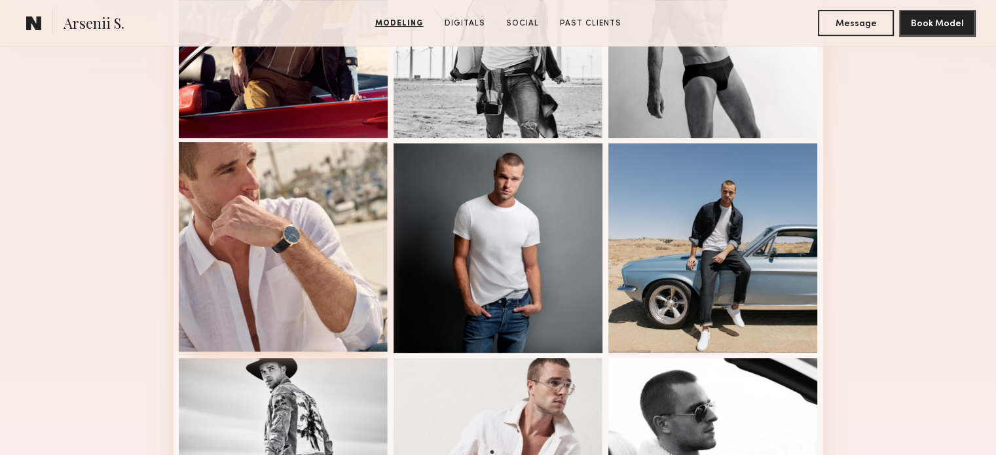
click at [300, 219] on div at bounding box center [284, 247] width 210 height 210
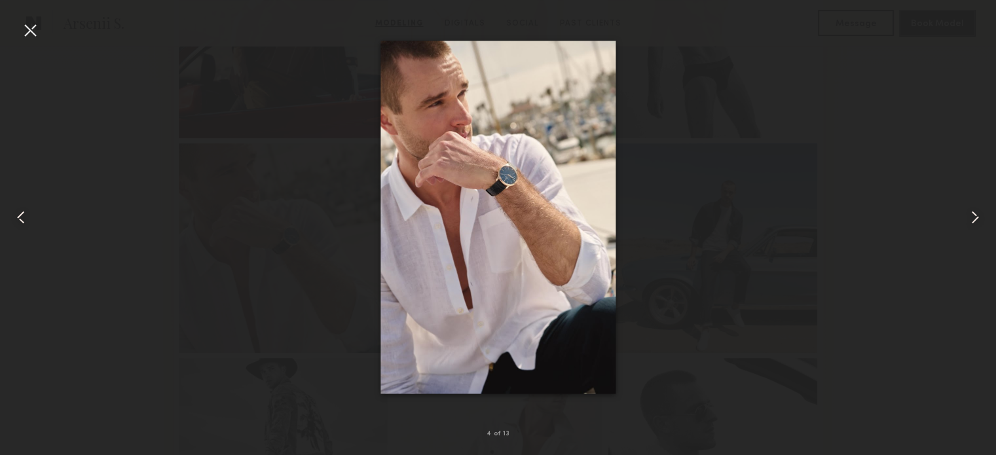
click at [814, 226] on div at bounding box center [498, 217] width 996 height 392
click at [34, 35] on div at bounding box center [30, 30] width 21 height 21
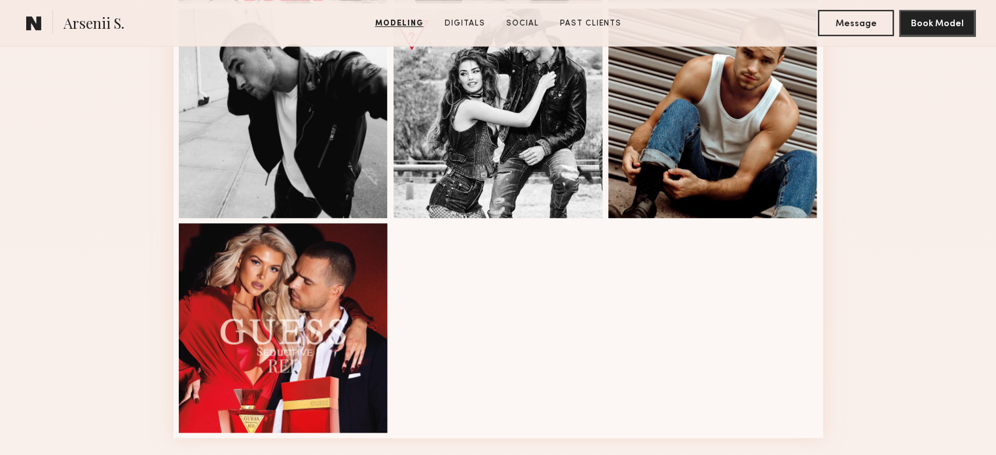
scroll to position [1048, 0]
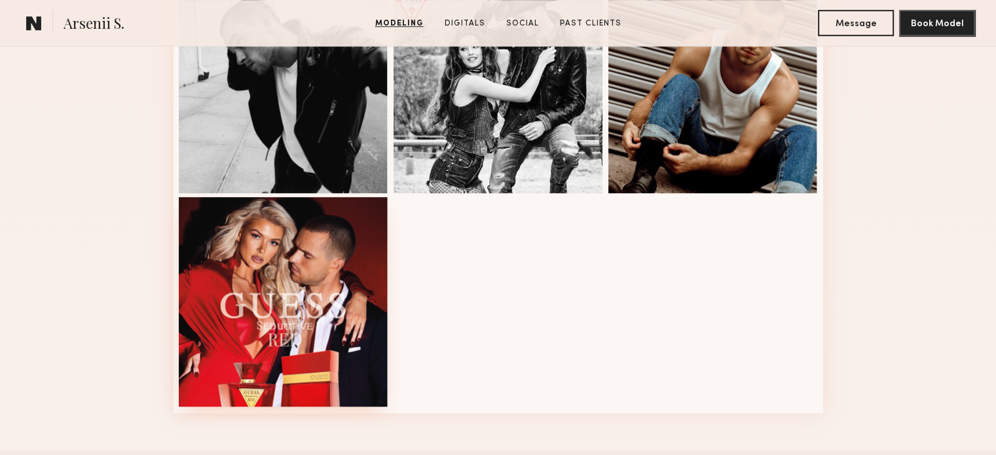
click at [244, 260] on div at bounding box center [284, 302] width 210 height 210
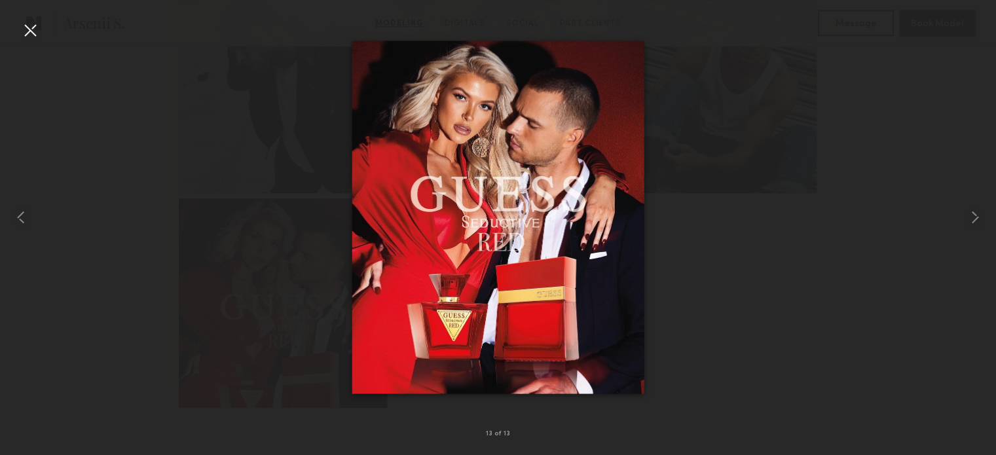
drag, startPoint x: 899, startPoint y: 133, endPoint x: 768, endPoint y: 117, distance: 131.3
click at [899, 133] on div at bounding box center [498, 217] width 996 height 392
click at [31, 24] on div at bounding box center [30, 30] width 21 height 21
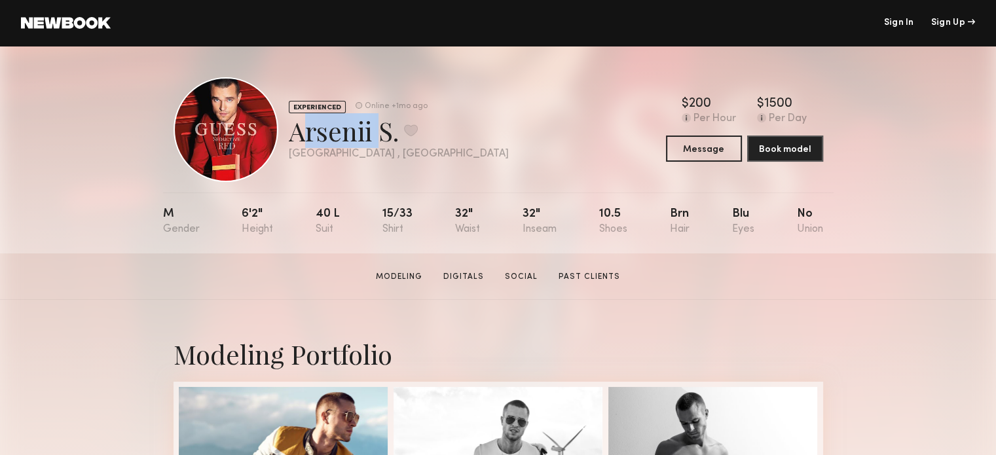
drag, startPoint x: 375, startPoint y: 137, endPoint x: 291, endPoint y: 136, distance: 83.2
click at [291, 136] on div "Arsenii S. Favorite" at bounding box center [399, 130] width 220 height 35
copy div "Arsenii"
click at [486, 163] on div "EXPERIENCED Online +1mo ago Arsenii S. Favorite Los Angeles , CA Online +1mo ag…" at bounding box center [499, 129] width 650 height 105
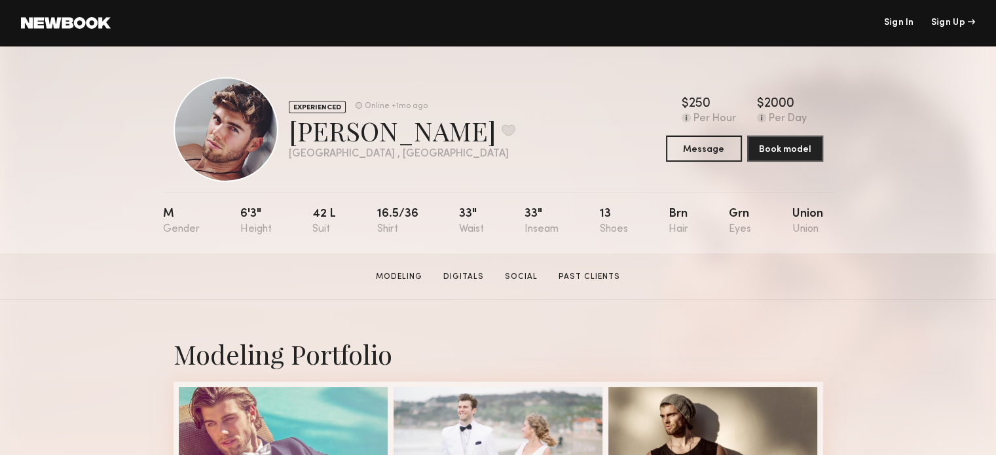
drag, startPoint x: 867, startPoint y: 242, endPoint x: 597, endPoint y: 191, distance: 274.7
click at [867, 242] on div "EXPERIENCED Online +1mo ago [PERSON_NAME] Favorite [GEOGRAPHIC_DATA] , [GEOGRAP…" at bounding box center [498, 150] width 996 height 208
